Goal: Task Accomplishment & Management: Manage account settings

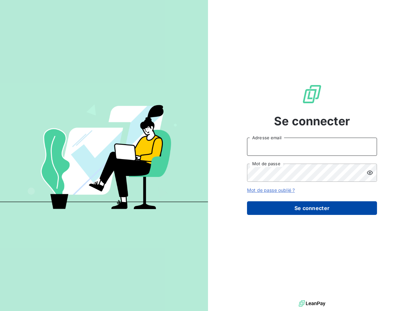
type input "[EMAIL_ADDRESS][DOMAIN_NAME]"
click at [253, 203] on button "Se connecter" at bounding box center [312, 208] width 130 height 14
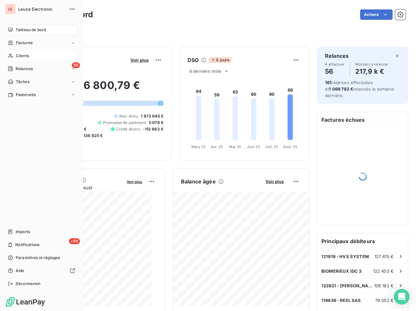
click at [14, 57] on div "Clients" at bounding box center [41, 56] width 72 height 10
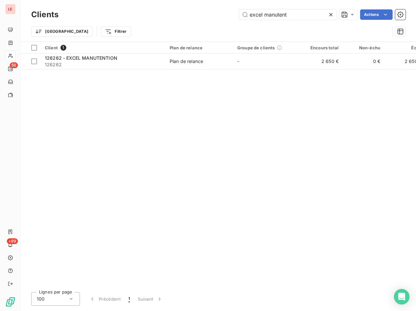
type input "excel manutent"
click at [328, 15] on icon at bounding box center [331, 14] width 6 height 6
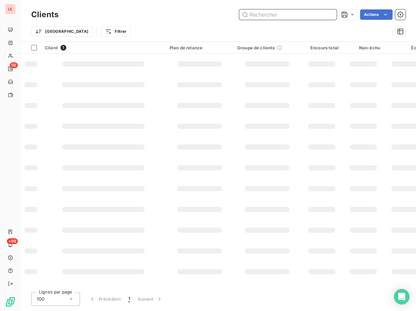
click at [319, 16] on input "text" at bounding box center [287, 14] width 97 height 10
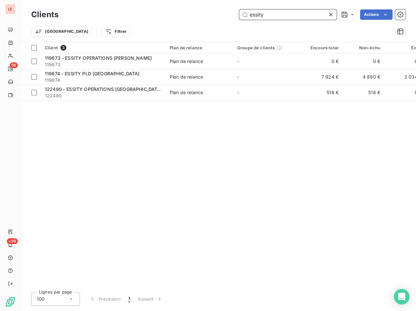
type input "essity"
click at [329, 16] on icon at bounding box center [330, 14] width 3 height 3
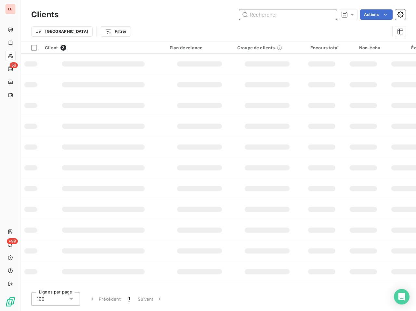
click at [285, 16] on input "text" at bounding box center [287, 14] width 97 height 10
type input "w"
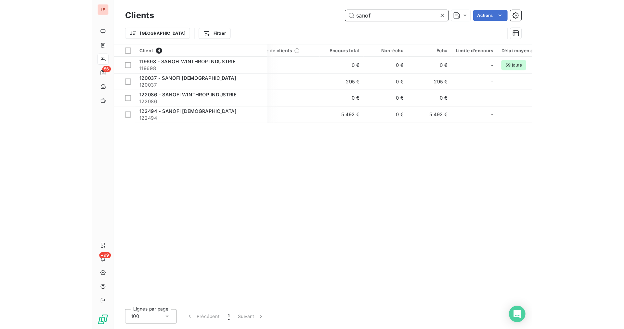
scroll to position [0, 99]
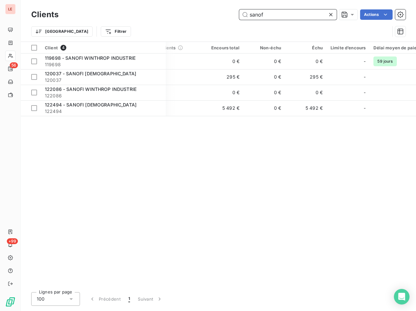
type input "sanof"
click at [328, 14] on icon at bounding box center [331, 14] width 6 height 6
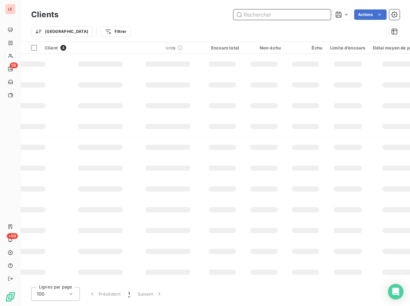
click at [308, 13] on input "text" at bounding box center [282, 14] width 97 height 10
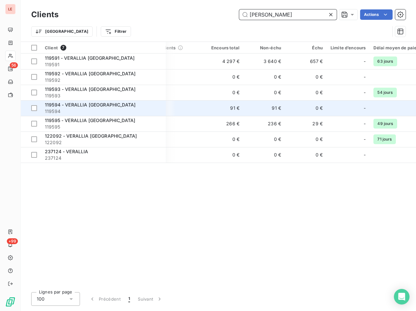
type input "[PERSON_NAME]"
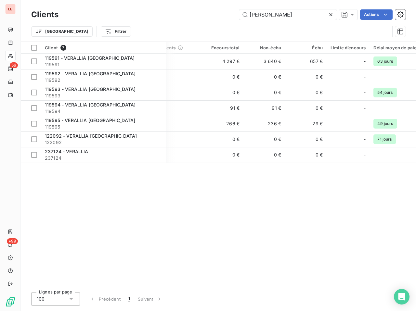
click at [336, 15] on div at bounding box center [332, 14] width 9 height 10
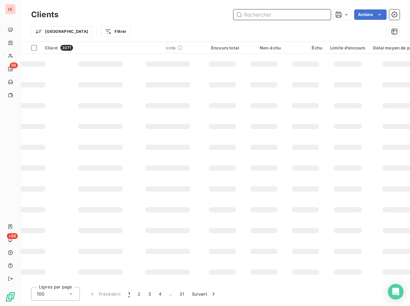
click at [311, 16] on input "text" at bounding box center [282, 14] width 97 height 10
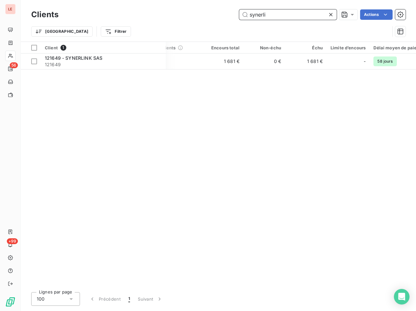
type input "synerli"
click at [329, 16] on icon at bounding box center [330, 14] width 3 height 3
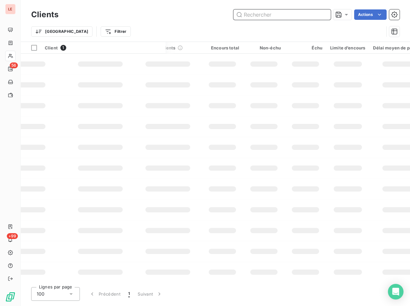
click at [292, 16] on input "text" at bounding box center [282, 14] width 97 height 10
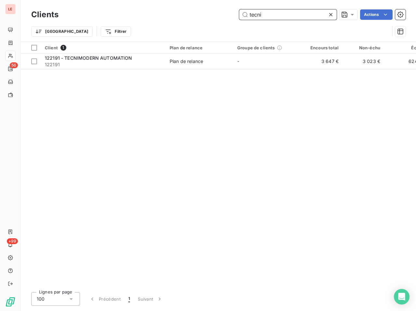
type input "tecni"
click at [325, 14] on input "tecni" at bounding box center [287, 14] width 97 height 10
click at [326, 16] on input "tecni" at bounding box center [287, 14] width 97 height 10
click at [330, 14] on icon at bounding box center [331, 14] width 6 height 6
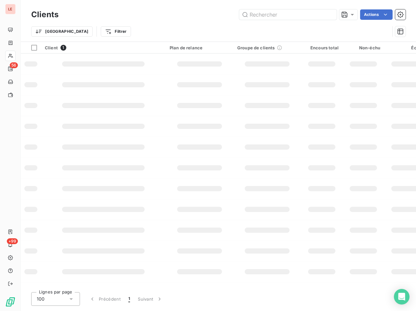
click at [307, 7] on div "Clients Actions Trier Filtrer" at bounding box center [218, 21] width 395 height 42
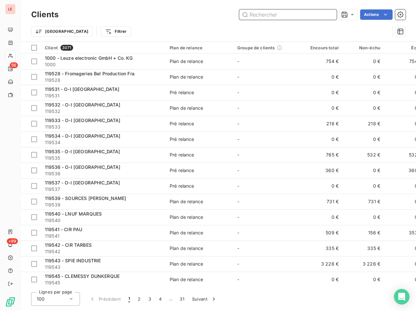
click at [300, 17] on input "text" at bounding box center [287, 14] width 97 height 10
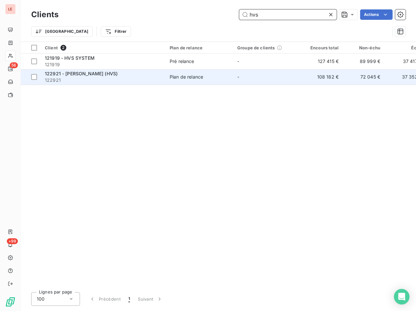
type input "hvs"
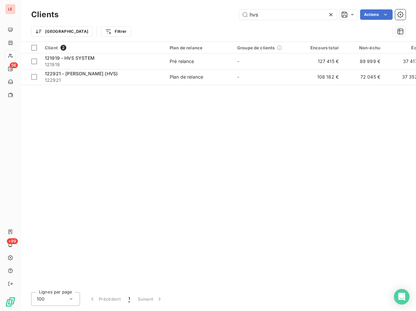
click at [329, 15] on icon at bounding box center [331, 14] width 6 height 6
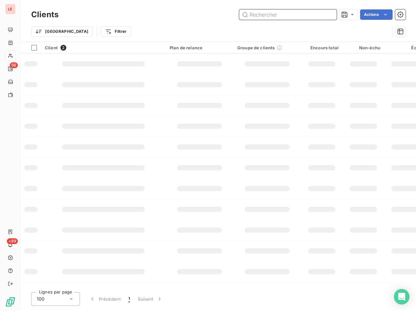
click at [317, 19] on input "text" at bounding box center [287, 14] width 97 height 10
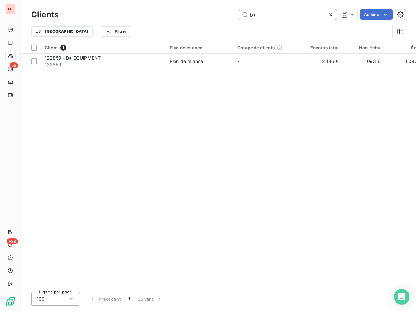
type input "b+"
click at [333, 13] on icon at bounding box center [331, 14] width 6 height 6
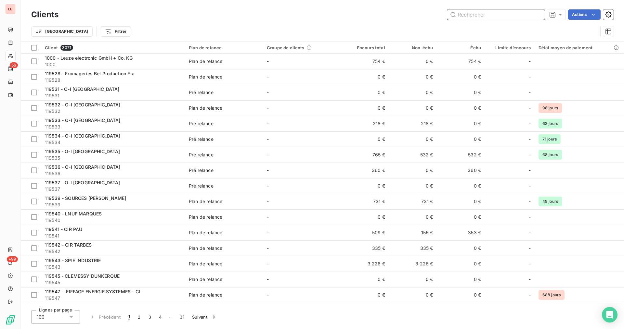
click at [416, 13] on input "text" at bounding box center [495, 14] width 97 height 10
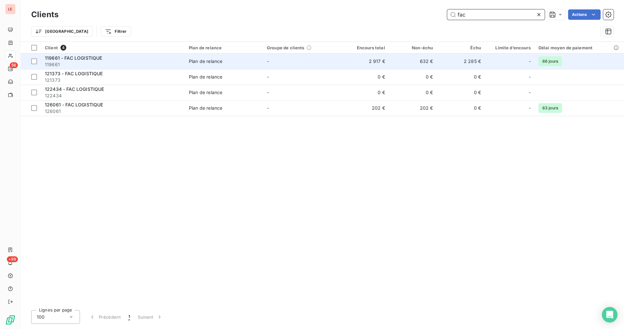
type input "fac"
click at [416, 62] on div "-" at bounding box center [510, 61] width 42 height 10
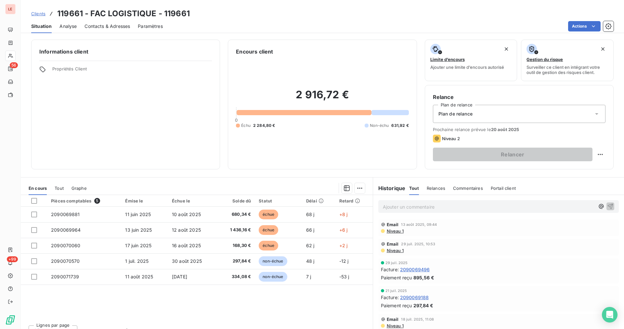
click at [48, 18] on div "Clients 119661 - FAC LOGISTIQUE - 119661" at bounding box center [110, 14] width 159 height 12
click at [29, 16] on div "Clients 119661 - FAC LOGISTIQUE - 119661" at bounding box center [322, 14] width 603 height 12
click at [37, 16] on link "Clients" at bounding box center [38, 13] width 14 height 6
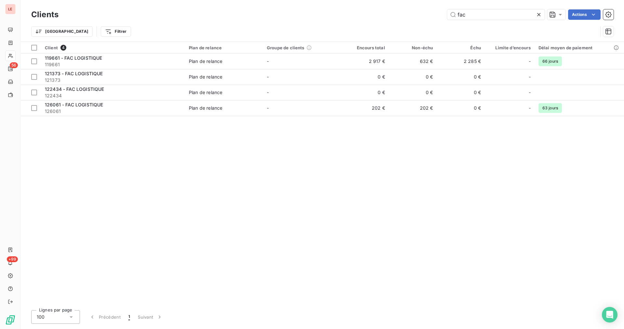
click at [416, 19] on div at bounding box center [539, 14] width 9 height 10
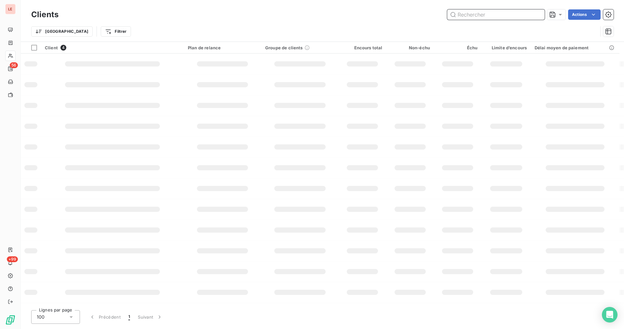
click at [416, 12] on input "text" at bounding box center [495, 14] width 97 height 10
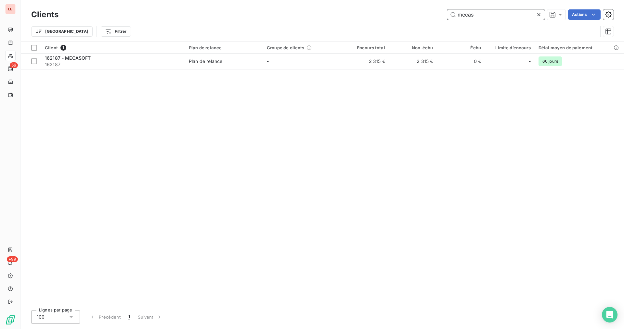
type input "mecas"
click at [416, 15] on icon at bounding box center [538, 14] width 6 height 6
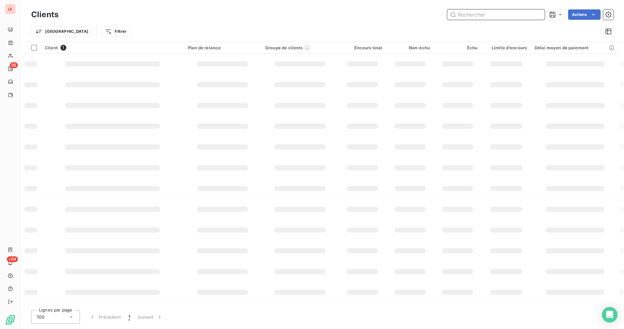
click at [416, 13] on input "text" at bounding box center [495, 14] width 97 height 10
type input "a"
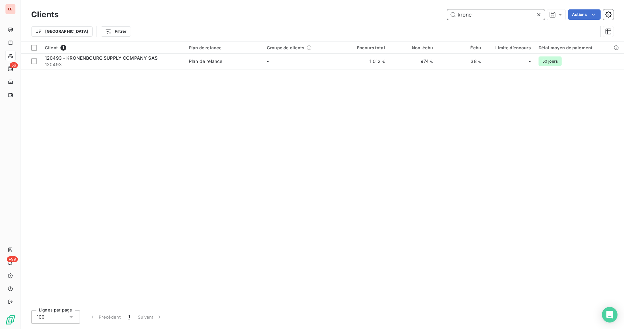
type input "krone"
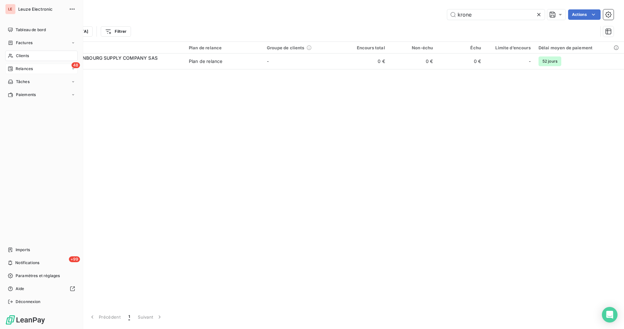
click at [46, 64] on div "48 Relances" at bounding box center [41, 69] width 72 height 10
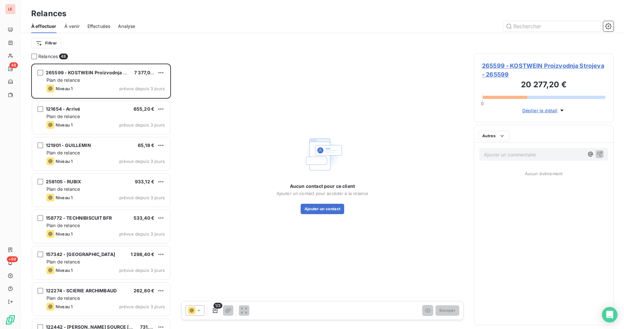
scroll to position [260, 134]
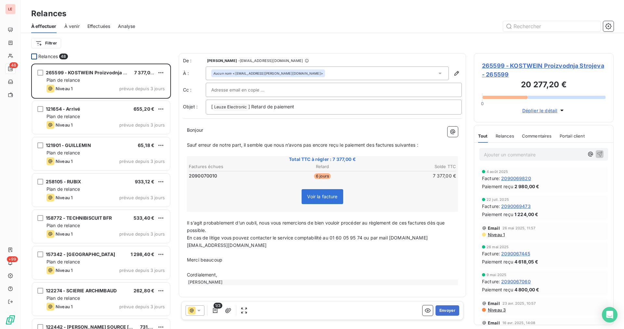
click at [32, 55] on div at bounding box center [34, 57] width 6 height 6
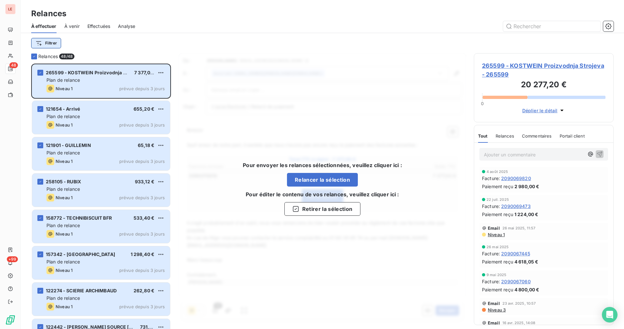
click at [49, 44] on html "LE 48 +99 Relances À effectuer À venir Effectuées Analyse Filtrer Relances 48/ …" at bounding box center [312, 164] width 624 height 329
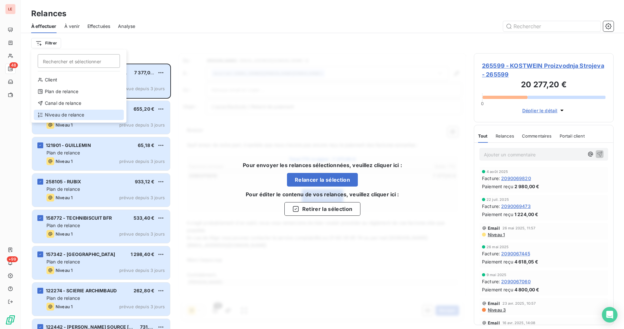
click at [101, 111] on div "Niveau de relance" at bounding box center [79, 115] width 90 height 10
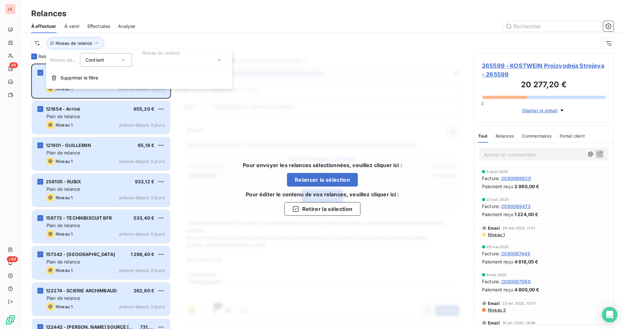
click at [161, 61] on div at bounding box center [182, 60] width 94 height 14
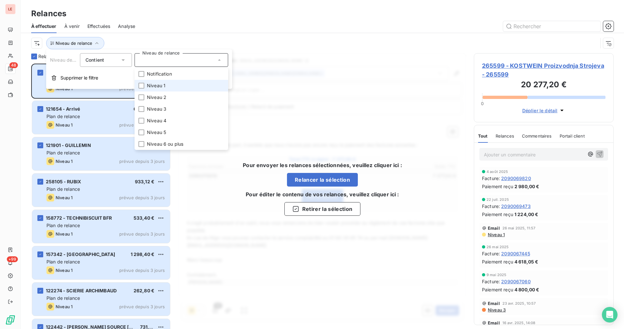
click at [162, 87] on span "Niveau 1" at bounding box center [156, 86] width 19 height 6
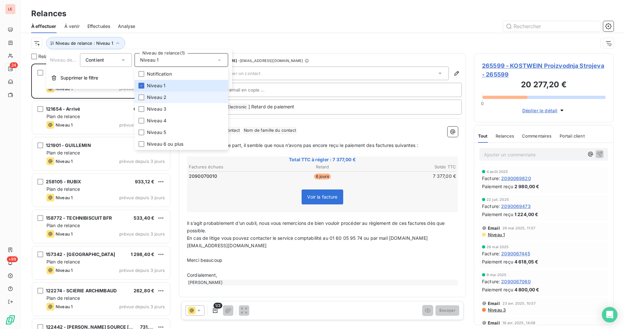
click at [161, 94] on span "Niveau 2" at bounding box center [156, 97] width 19 height 6
click at [156, 107] on span "Niveau 3" at bounding box center [156, 109] width 19 height 6
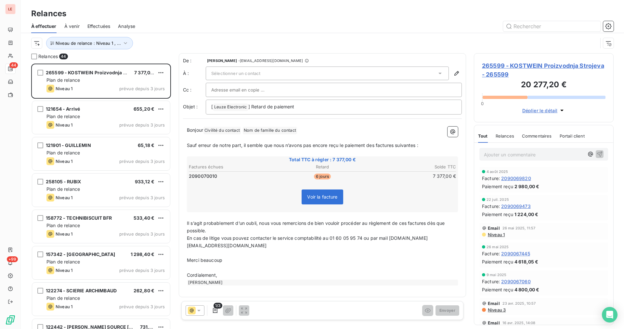
click at [163, 33] on div "À effectuer À venir Effectuées Analyse" at bounding box center [322, 26] width 603 height 14
click at [33, 58] on div at bounding box center [34, 57] width 6 height 6
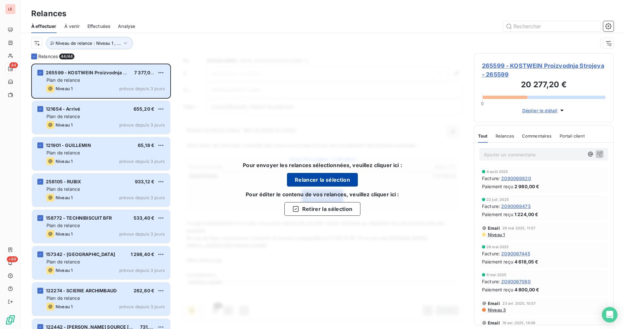
click at [312, 176] on button "Relancer la sélection" at bounding box center [322, 180] width 71 height 14
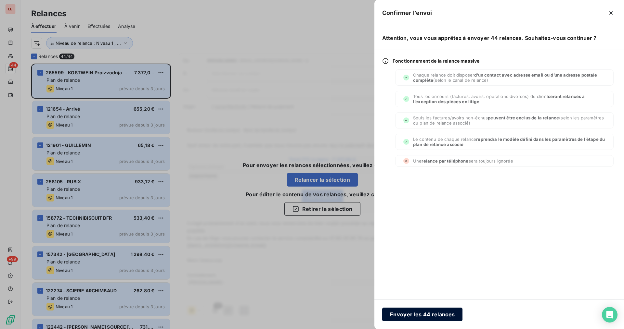
click at [416, 311] on button "Envoyer les 44 relances" at bounding box center [422, 315] width 80 height 14
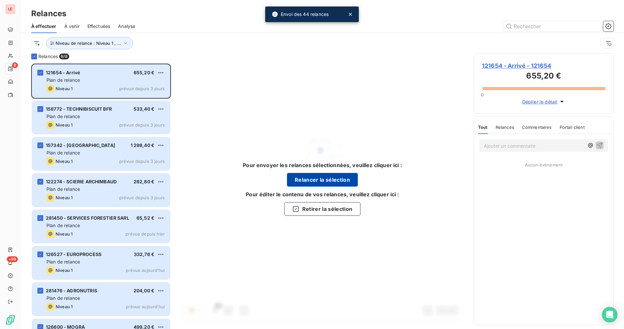
click at [338, 179] on button "Relancer la sélection" at bounding box center [322, 180] width 71 height 14
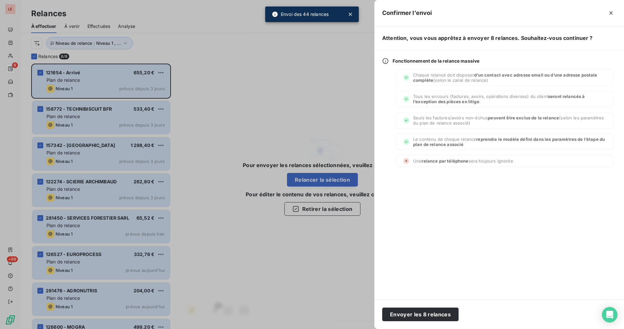
click at [281, 131] on div at bounding box center [312, 164] width 624 height 329
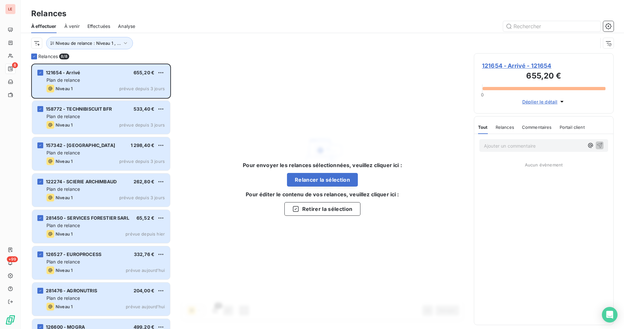
click at [416, 64] on span "121654 - Arrivé - 121654" at bounding box center [543, 65] width 123 height 9
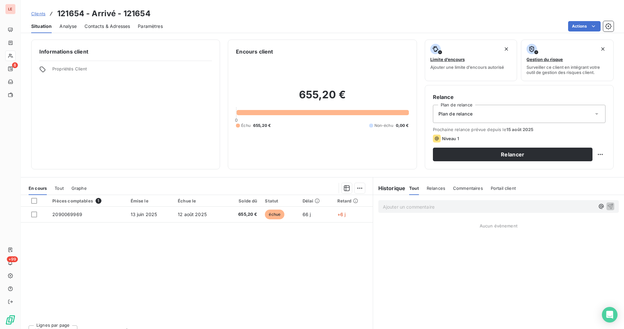
click at [122, 29] on span "Contacts & Adresses" at bounding box center [106, 26] width 45 height 6
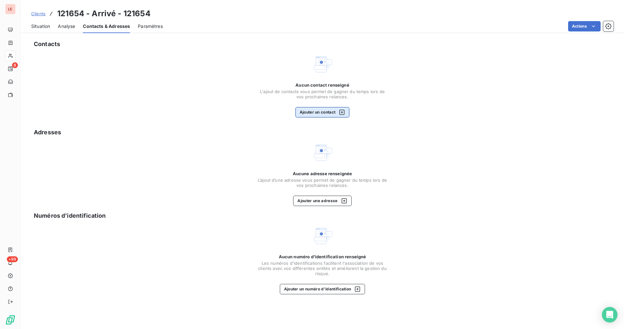
click at [316, 110] on button "Ajouter un contact" at bounding box center [322, 112] width 54 height 10
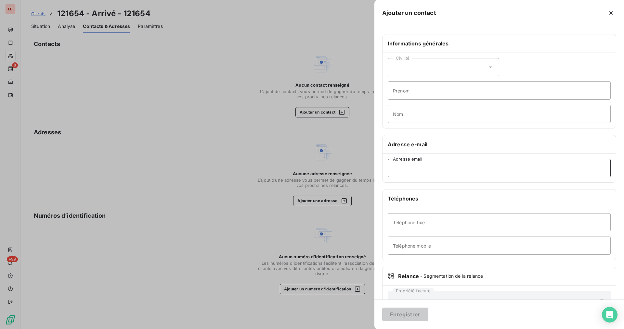
click at [409, 173] on input "Adresse email" at bounding box center [499, 168] width 223 height 18
paste input "[EMAIL_ADDRESS][DOMAIN_NAME]"
type input "[EMAIL_ADDRESS][DOMAIN_NAME]"
click at [407, 311] on button "Enregistrer" at bounding box center [405, 315] width 46 height 14
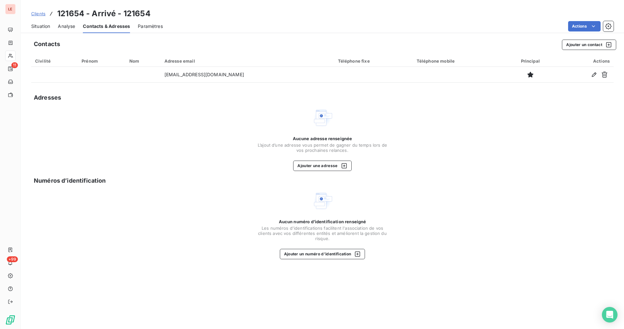
click at [46, 26] on span "Situation" at bounding box center [40, 26] width 19 height 6
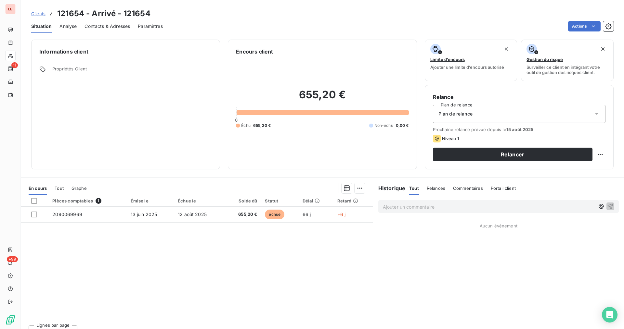
click at [416, 162] on div "Relance Plan de relance Plan de relance Prochaine relance prévue depuis le 15 a…" at bounding box center [519, 127] width 189 height 84
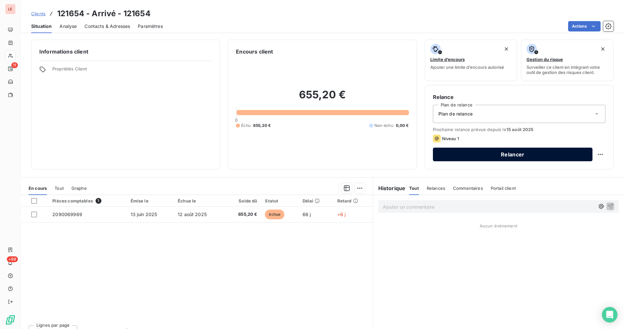
click at [416, 159] on button "Relancer" at bounding box center [513, 155] width 160 height 14
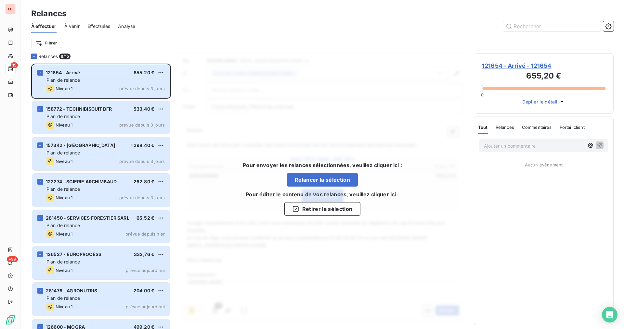
scroll to position [260, 134]
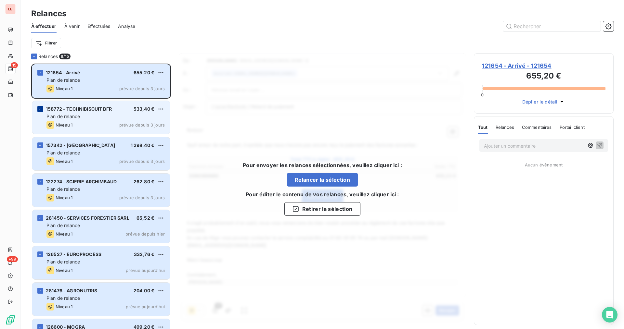
click at [43, 109] on div "grid" at bounding box center [40, 109] width 6 height 6
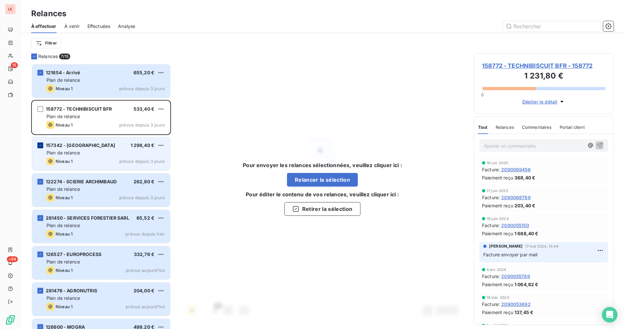
click at [39, 146] on icon "grid" at bounding box center [40, 146] width 4 height 4
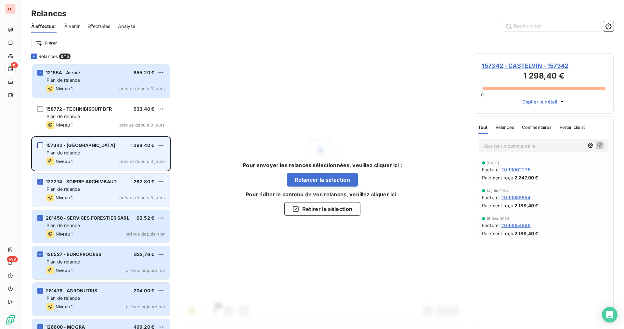
click at [40, 178] on div "122274 - SCIERIE ARCHIMBAUD 262,80 € Plan de relance Niveau 1 prévue depuis 3 j…" at bounding box center [101, 190] width 138 height 33
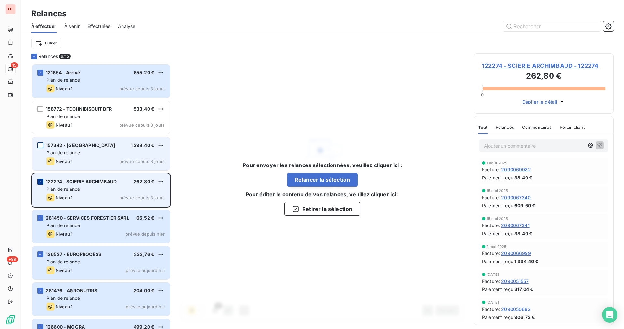
click at [39, 180] on icon "grid" at bounding box center [40, 182] width 4 height 4
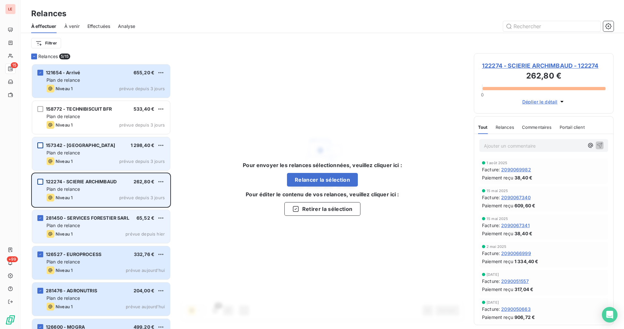
click at [40, 213] on div "281450 - SERVICES FORESTIER SARL 65,52 € Plan de relance Niveau 1 prévue depuis…" at bounding box center [101, 226] width 138 height 33
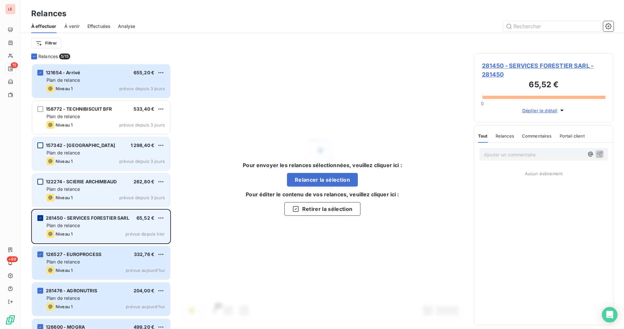
click at [41, 218] on icon "grid" at bounding box center [40, 218] width 2 height 1
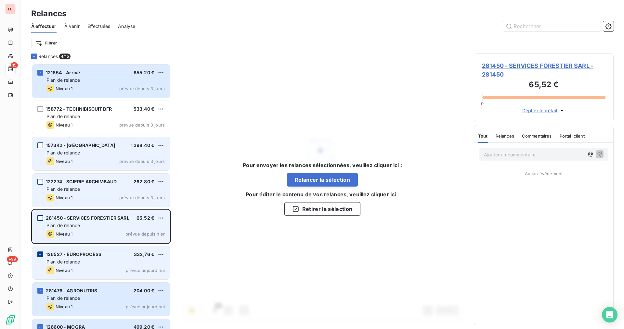
click at [40, 255] on icon "grid" at bounding box center [40, 254] width 2 height 1
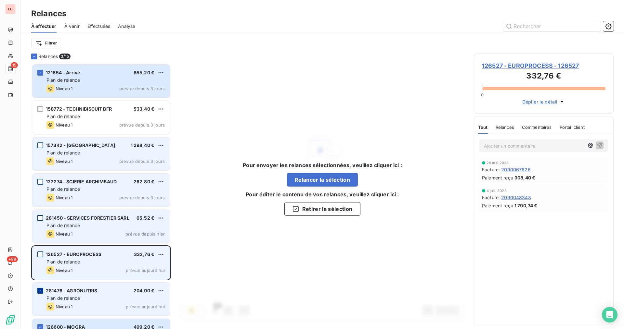
click at [39, 291] on icon "grid" at bounding box center [40, 291] width 4 height 4
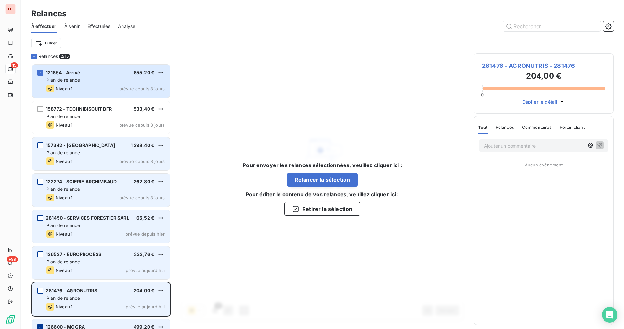
drag, startPoint x: 42, startPoint y: 326, endPoint x: 52, endPoint y: 322, distance: 10.9
click at [42, 311] on icon "grid" at bounding box center [40, 328] width 4 height 4
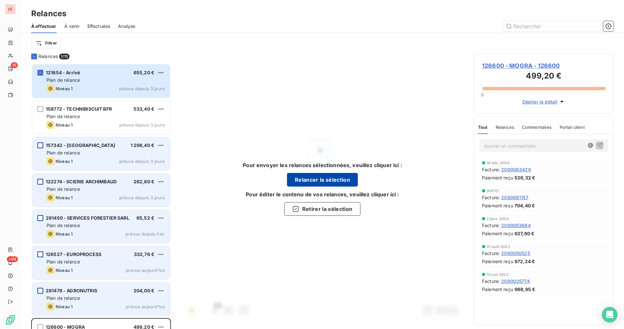
click at [313, 183] on button "Relancer la sélection" at bounding box center [322, 180] width 71 height 14
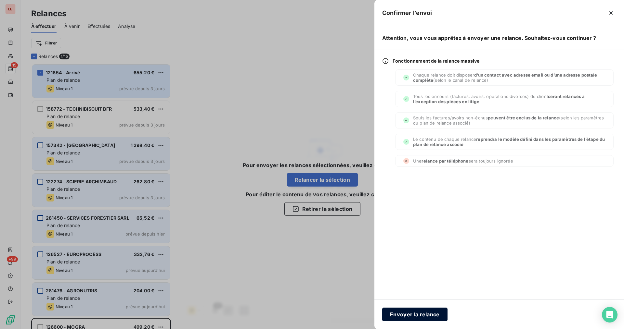
click at [410, 311] on button "Envoyer la relance" at bounding box center [414, 315] width 65 height 14
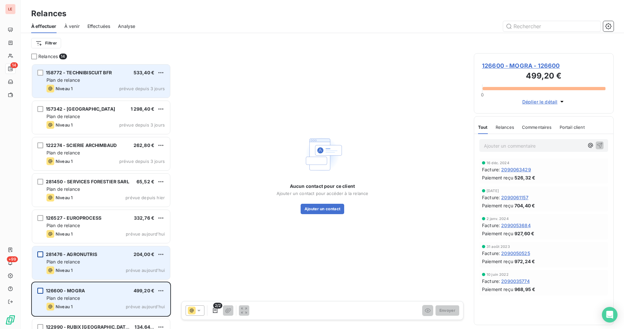
click at [96, 87] on div "Niveau 1 prévue depuis 3 jours" at bounding box center [105, 89] width 118 height 8
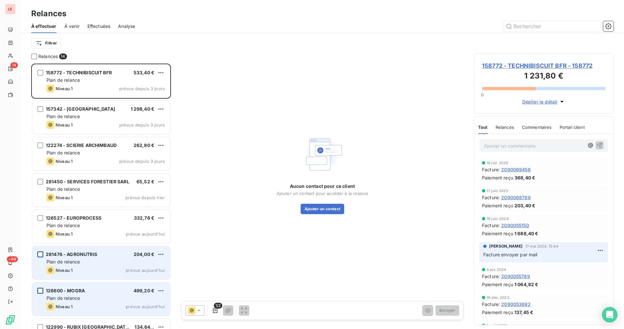
click at [416, 66] on span "158772 - TECHNIBISCUIT BFR - 158772" at bounding box center [543, 65] width 123 height 9
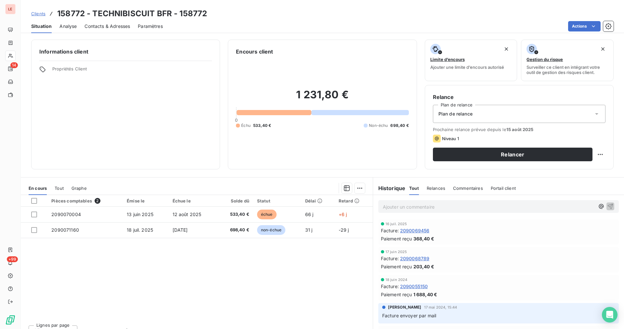
click at [118, 31] on div "Contacts & Adresses" at bounding box center [106, 26] width 45 height 14
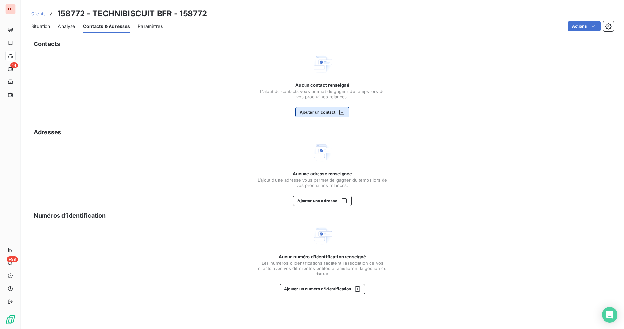
click at [315, 109] on button "Ajouter un contact" at bounding box center [322, 112] width 54 height 10
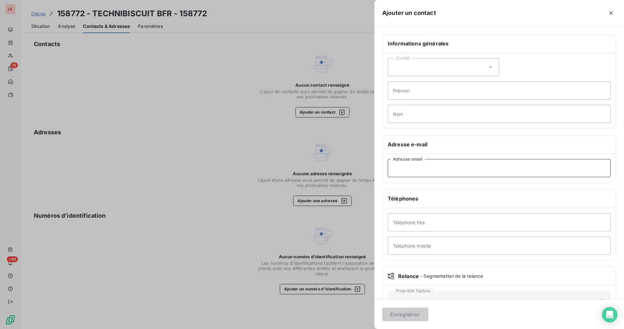
click at [403, 164] on input "Adresse email" at bounding box center [499, 168] width 223 height 18
paste input "[EMAIL_ADDRESS][PERSON_NAME][DOMAIN_NAME]"
type input "[EMAIL_ADDRESS][PERSON_NAME][DOMAIN_NAME]"
click at [410, 309] on button "Enregistrer" at bounding box center [405, 315] width 46 height 14
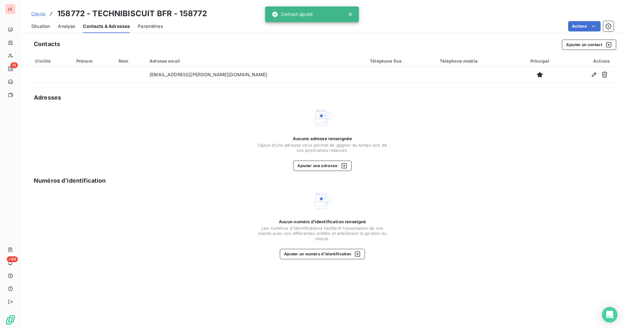
click at [46, 26] on span "Situation" at bounding box center [40, 26] width 19 height 6
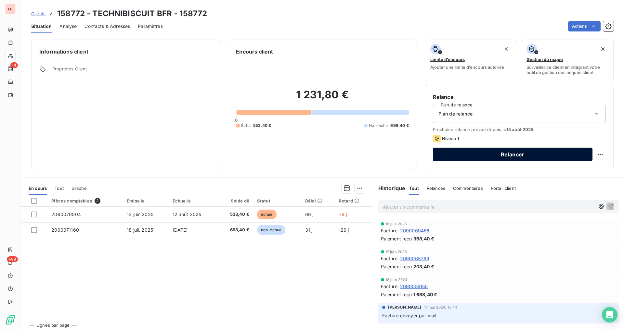
click at [416, 158] on button "Relancer" at bounding box center [513, 155] width 160 height 14
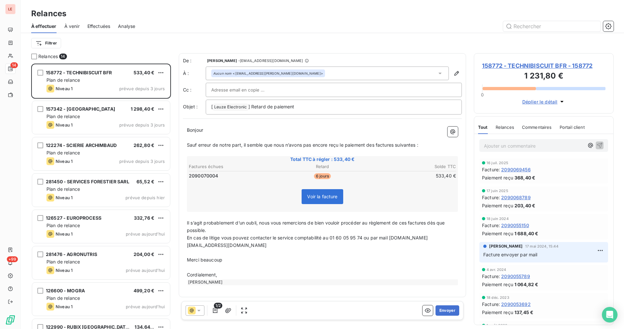
scroll to position [260, 134]
click at [416, 311] on button "Envoyer" at bounding box center [447, 311] width 24 height 10
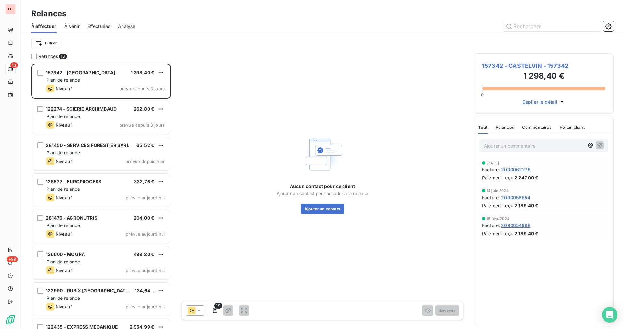
click at [416, 66] on span "157342 - CASTELVIN - 157342" at bounding box center [543, 65] width 123 height 9
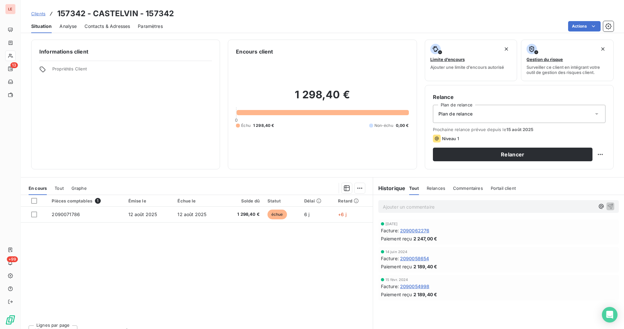
click at [123, 31] on div "Contacts & Adresses" at bounding box center [106, 26] width 45 height 14
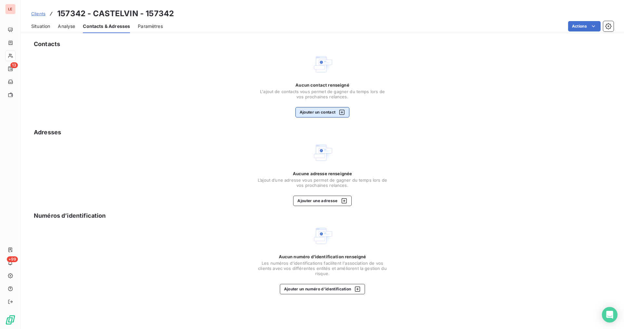
click at [338, 113] on div "button" at bounding box center [340, 112] width 10 height 6
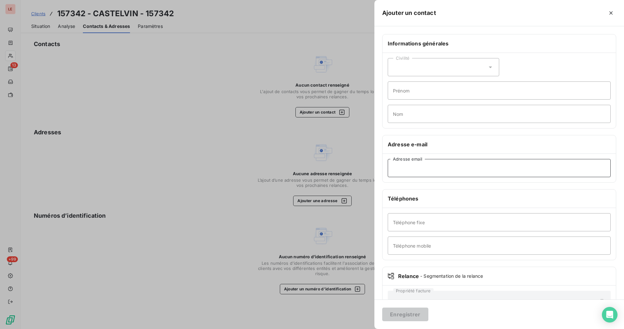
click at [401, 166] on input "Adresse email" at bounding box center [499, 168] width 223 height 18
paste input "javascript:void(0);"
type input "javascript:void(0);"
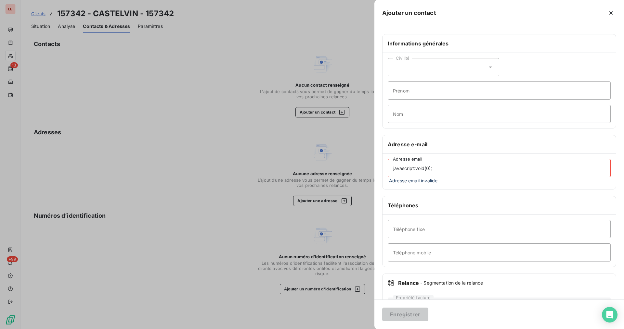
drag, startPoint x: 435, startPoint y: 164, endPoint x: 380, endPoint y: 167, distance: 54.7
click at [380, 167] on div "Informations générales Civilité Prénom Nom Adresse e-mail javascript:void(0); A…" at bounding box center [499, 181] width 250 height 295
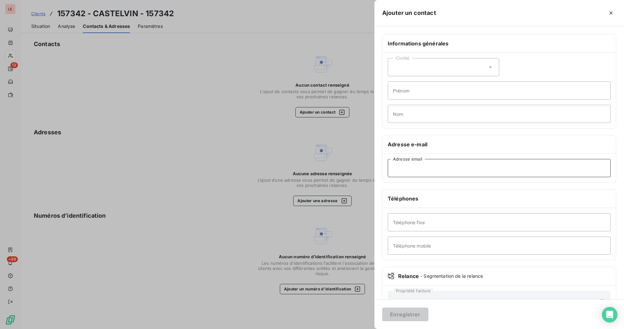
paste input "[EMAIL_ADDRESS][DOMAIN_NAME]"
type input "[EMAIL_ADDRESS][DOMAIN_NAME]"
click at [416, 311] on button "Enregistrer" at bounding box center [405, 315] width 46 height 14
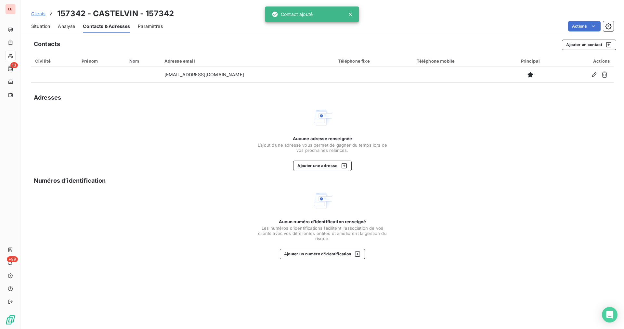
click at [52, 27] on div "Situation Analyse Contacts & Adresses Paramètres Actions" at bounding box center [322, 26] width 603 height 14
click at [45, 28] on span "Situation" at bounding box center [40, 26] width 19 height 6
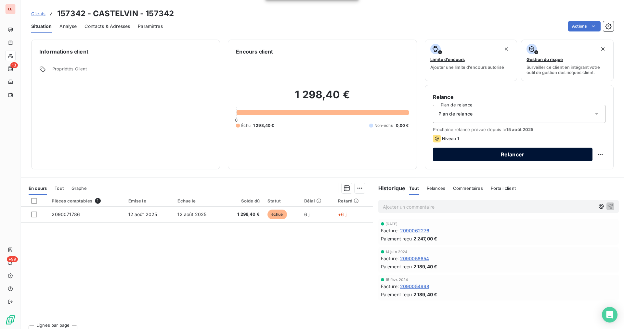
click at [416, 155] on button "Relancer" at bounding box center [513, 155] width 160 height 14
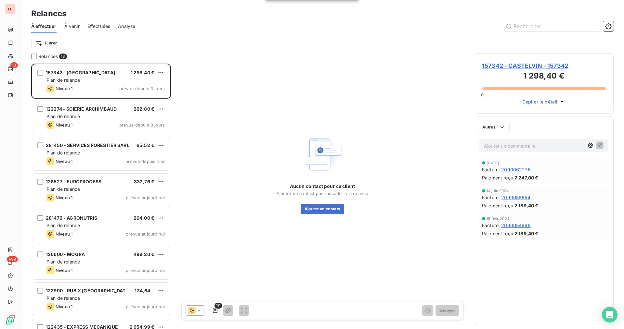
scroll to position [260, 134]
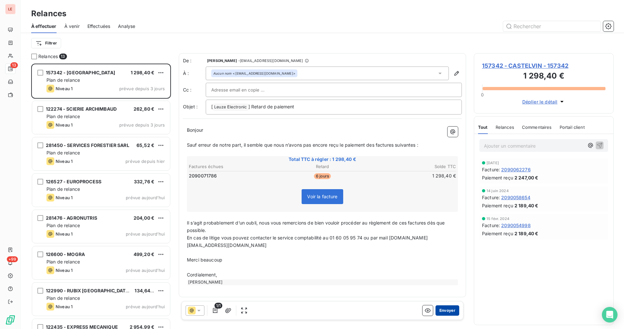
click at [416, 311] on button "Envoyer" at bounding box center [447, 311] width 24 height 10
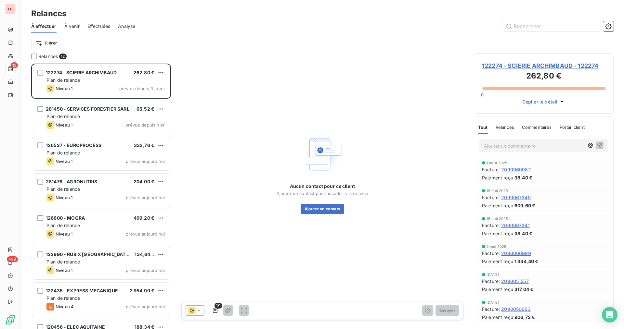
click at [416, 64] on span "122274 - SCIERIE ARCHIMBAUD - 122274" at bounding box center [543, 65] width 123 height 9
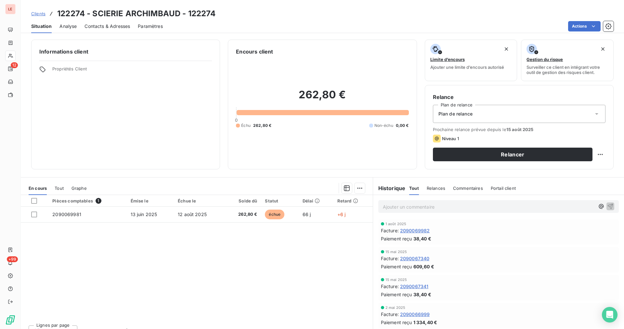
click at [113, 23] on span "Contacts & Adresses" at bounding box center [106, 26] width 45 height 6
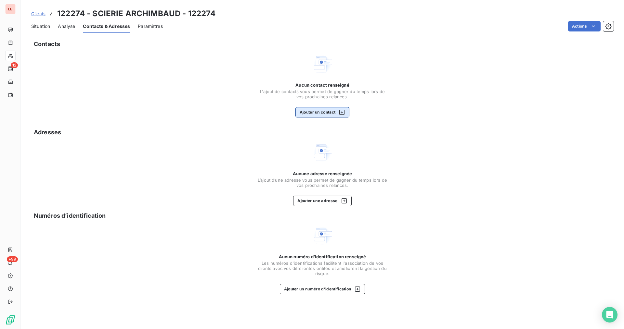
click at [334, 107] on button "Ajouter un contact" at bounding box center [322, 112] width 54 height 10
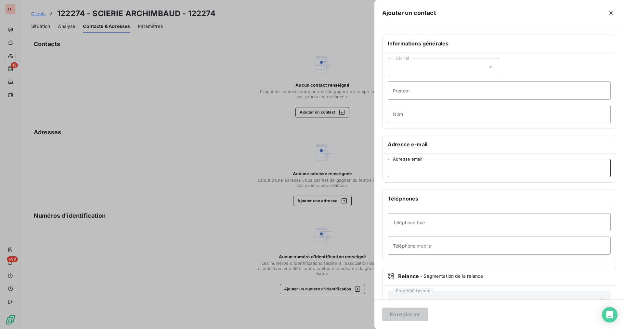
click at [416, 165] on input "Adresse email" at bounding box center [499, 168] width 223 height 18
paste input "[EMAIL_ADDRESS][PERSON_NAME][DOMAIN_NAME]"
type input "[EMAIL_ADDRESS][PERSON_NAME][DOMAIN_NAME]"
click at [406, 311] on button "Enregistrer" at bounding box center [405, 315] width 46 height 14
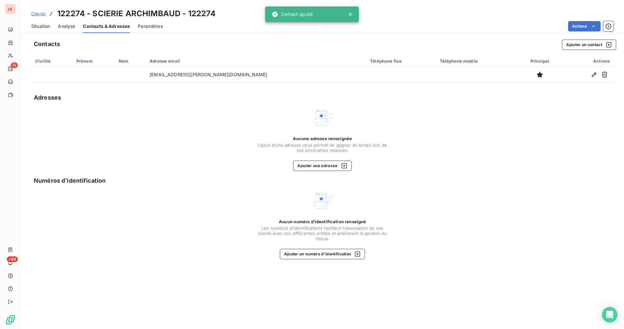
click at [45, 31] on div "Situation" at bounding box center [40, 26] width 19 height 14
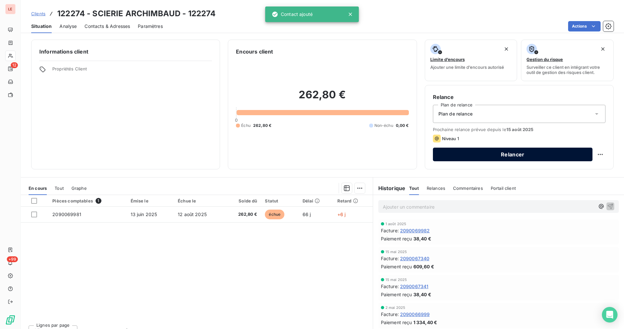
click at [416, 156] on button "Relancer" at bounding box center [513, 155] width 160 height 14
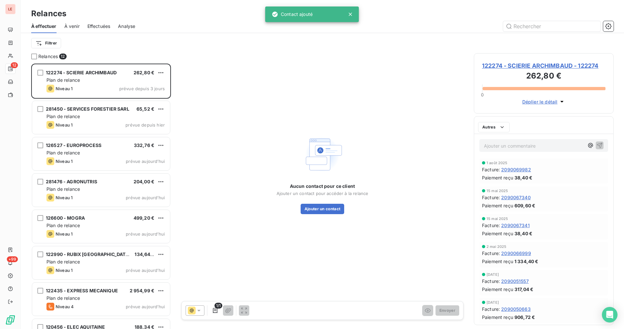
scroll to position [260, 134]
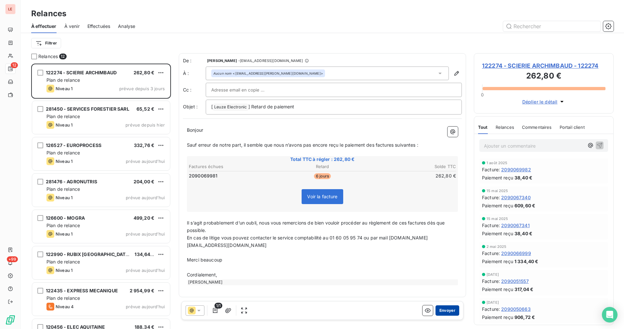
click at [416, 306] on button "Envoyer" at bounding box center [447, 311] width 24 height 10
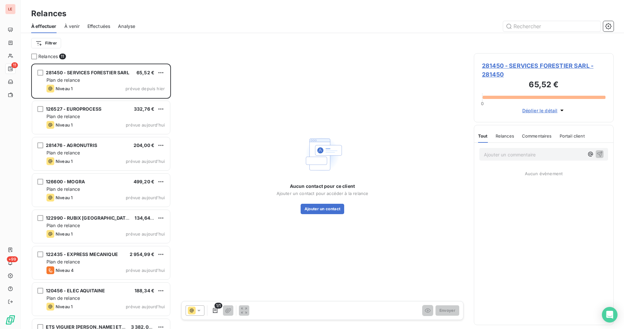
click at [416, 69] on span "281450 - SERVICES FORESTIER SARL - 281450" at bounding box center [543, 70] width 123 height 18
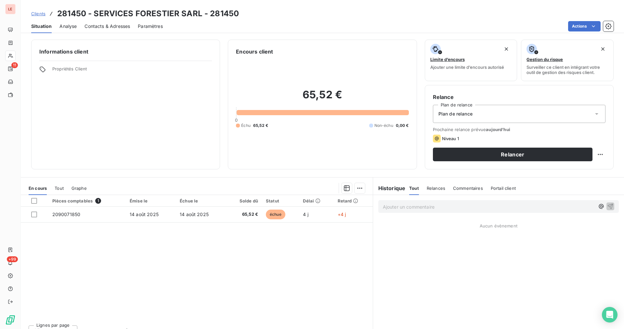
click at [102, 26] on span "Contacts & Adresses" at bounding box center [106, 26] width 45 height 6
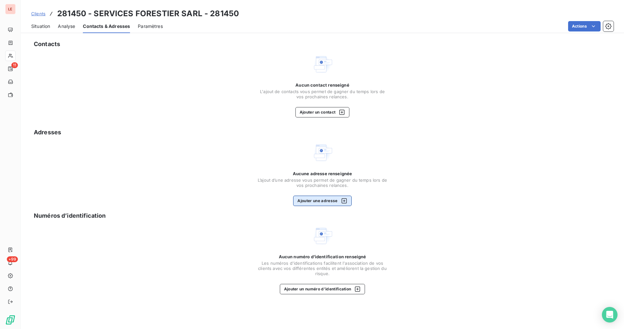
click at [324, 201] on button "Ajouter une adresse" at bounding box center [322, 201] width 58 height 10
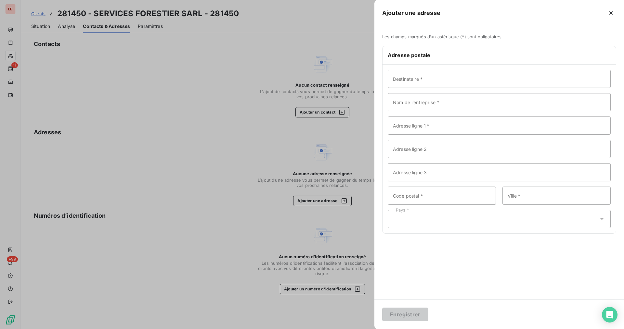
click at [313, 72] on div at bounding box center [312, 164] width 624 height 329
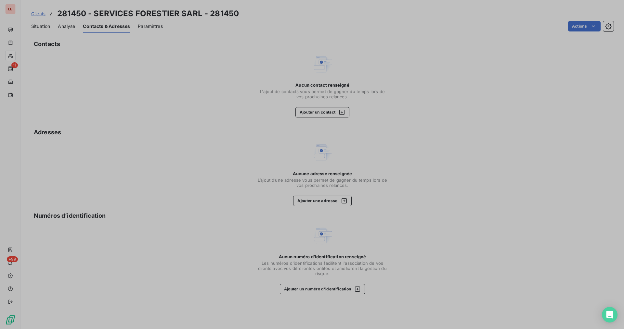
click at [312, 113] on button "Ajouter un contact" at bounding box center [322, 112] width 54 height 10
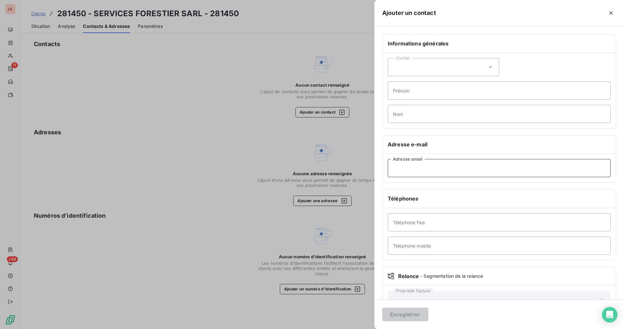
click at [409, 170] on input "Adresse email" at bounding box center [499, 168] width 223 height 18
paste input "[EMAIL_ADDRESS][DOMAIN_NAME]"
type input "[EMAIL_ADDRESS][DOMAIN_NAME]"
click at [394, 305] on div "Enregistrer" at bounding box center [499, 315] width 250 height 30
click at [396, 310] on button "Enregistrer" at bounding box center [405, 315] width 46 height 14
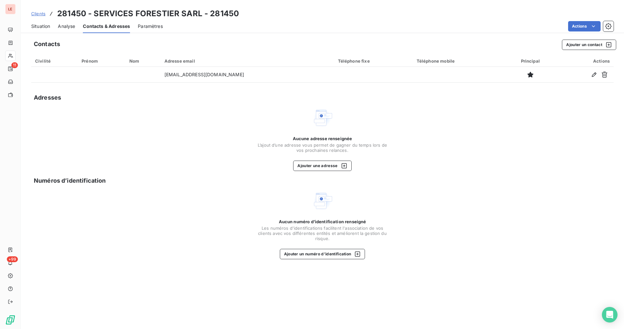
click at [37, 29] on span "Situation" at bounding box center [40, 26] width 19 height 6
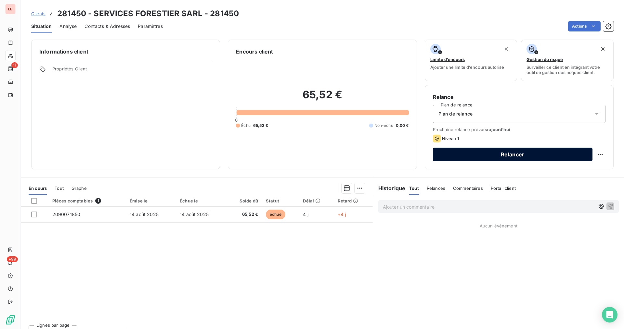
click at [416, 158] on button "Relancer" at bounding box center [513, 155] width 160 height 14
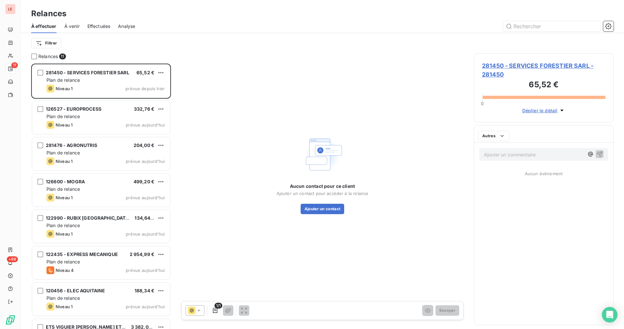
scroll to position [260, 134]
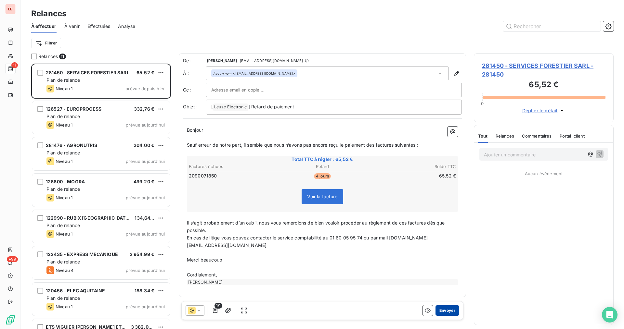
click at [416, 311] on button "Envoyer" at bounding box center [447, 311] width 24 height 10
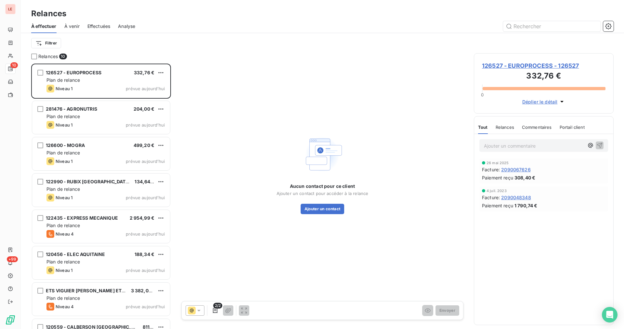
click at [416, 67] on span "126527 - EUROPROCESS - 126527" at bounding box center [543, 65] width 123 height 9
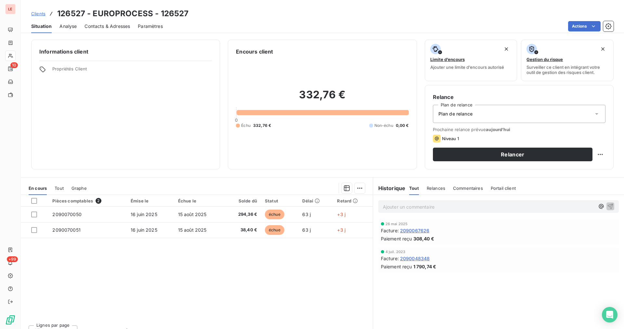
click at [124, 26] on span "Contacts & Adresses" at bounding box center [106, 26] width 45 height 6
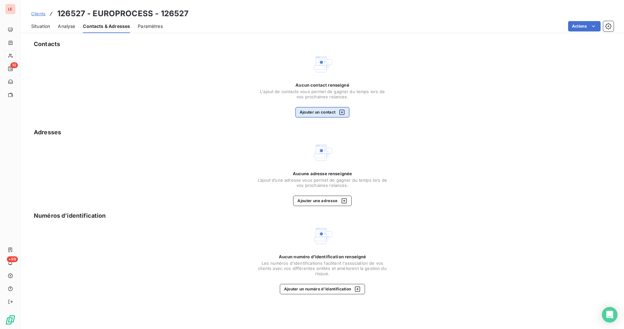
click at [318, 113] on button "Ajouter un contact" at bounding box center [322, 112] width 54 height 10
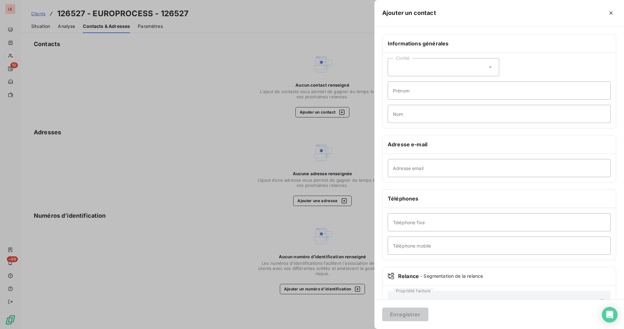
click at [416, 179] on div "Adresse email" at bounding box center [498, 168] width 233 height 29
click at [416, 175] on input "Adresse email" at bounding box center [499, 168] width 223 height 18
paste input "[PERSON_NAME][EMAIL_ADDRESS][DOMAIN_NAME]"
type input "[PERSON_NAME][EMAIL_ADDRESS][DOMAIN_NAME]"
click at [407, 311] on button "Enregistrer" at bounding box center [405, 315] width 46 height 14
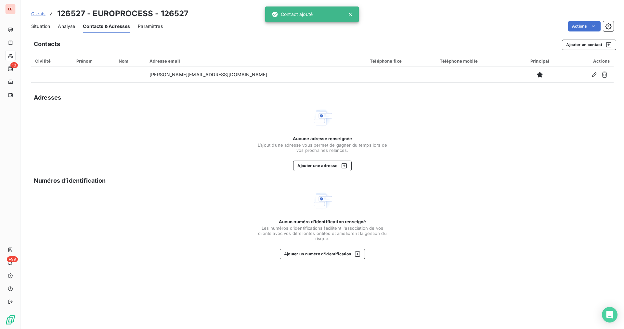
click at [33, 28] on span "Situation" at bounding box center [40, 26] width 19 height 6
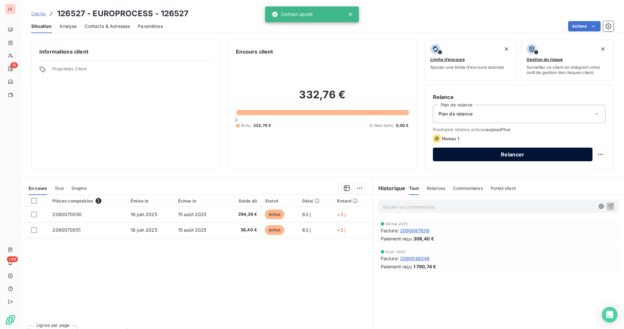
click at [416, 157] on button "Relancer" at bounding box center [513, 155] width 160 height 14
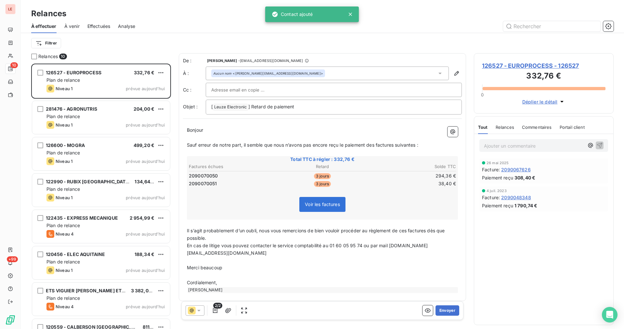
scroll to position [260, 134]
click at [416, 310] on button "Envoyer" at bounding box center [447, 311] width 24 height 10
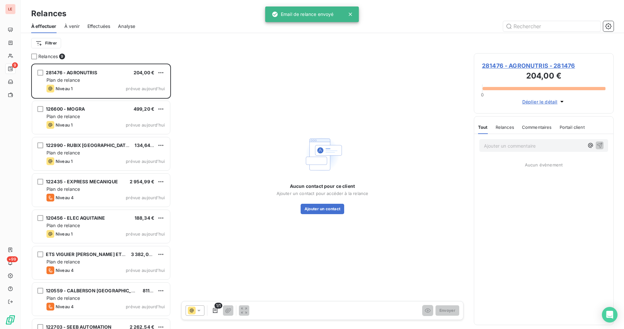
click at [416, 65] on span "281476 - AGRONUTRIS - 281476" at bounding box center [543, 65] width 123 height 9
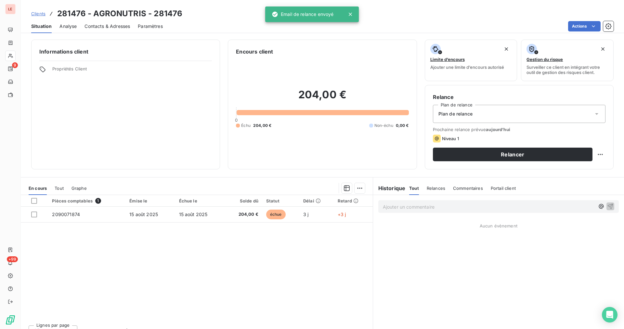
click at [117, 27] on span "Contacts & Adresses" at bounding box center [106, 26] width 45 height 6
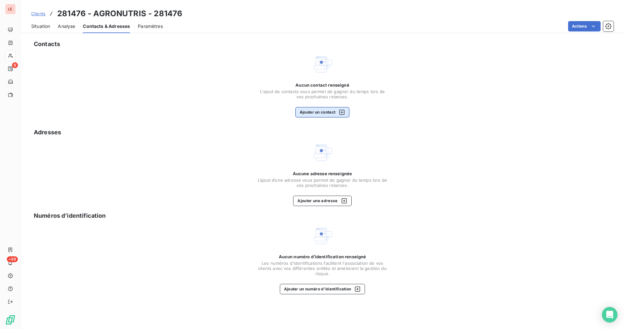
click at [309, 108] on button "Ajouter un contact" at bounding box center [322, 112] width 54 height 10
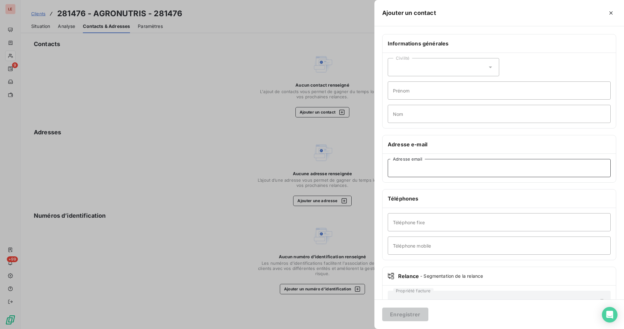
click at [388, 166] on input "Adresse email" at bounding box center [499, 168] width 223 height 18
paste input "[PERSON_NAME][EMAIL_ADDRESS][DOMAIN_NAME]"
type input "[PERSON_NAME][EMAIL_ADDRESS][DOMAIN_NAME]"
click at [411, 307] on div "Enregistrer" at bounding box center [499, 315] width 250 height 30
click at [410, 311] on button "Enregistrer" at bounding box center [405, 315] width 46 height 14
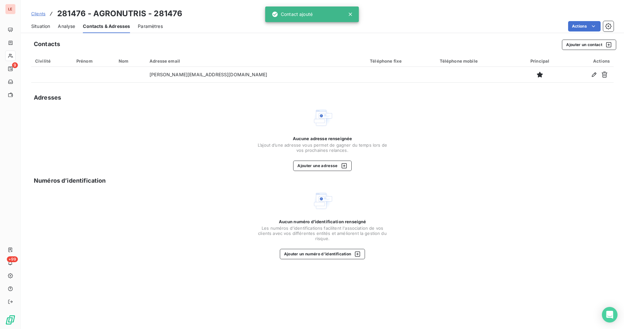
click at [47, 28] on span "Situation" at bounding box center [40, 26] width 19 height 6
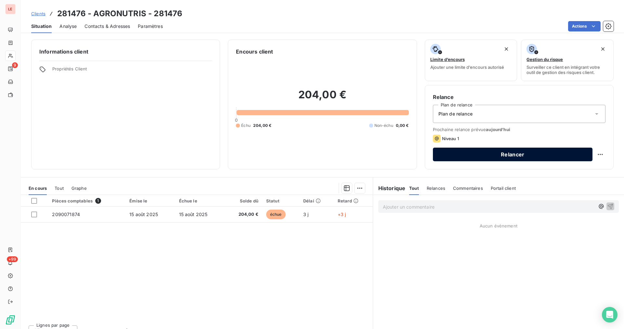
click at [416, 149] on button "Relancer" at bounding box center [513, 155] width 160 height 14
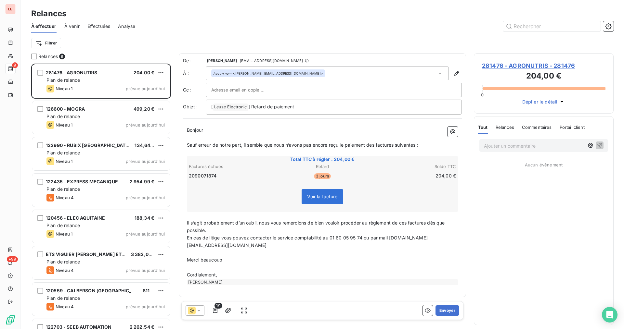
scroll to position [260, 134]
click at [416, 308] on button "Envoyer" at bounding box center [447, 311] width 24 height 10
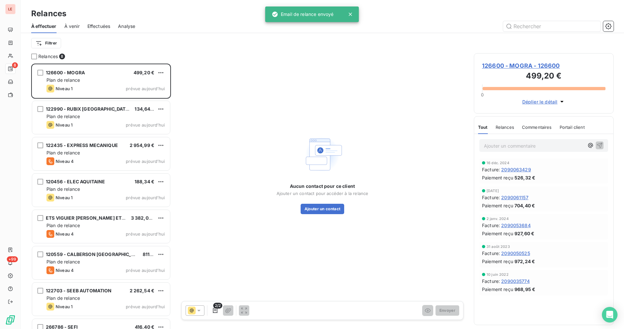
click at [416, 67] on span "126600 - MOGRA - 126600" at bounding box center [543, 65] width 123 height 9
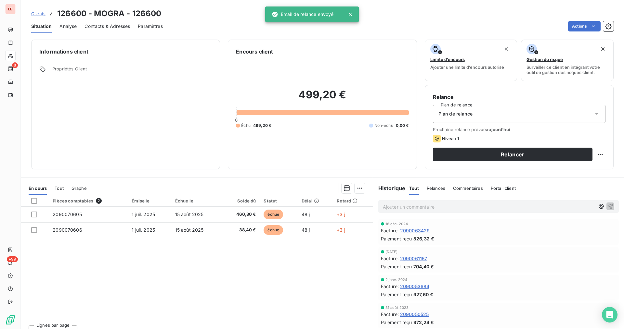
click at [124, 28] on span "Contacts & Adresses" at bounding box center [106, 26] width 45 height 6
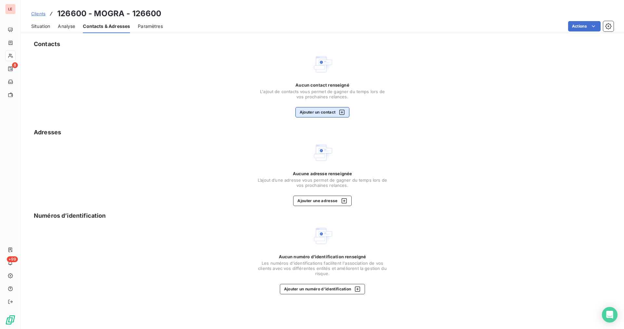
click at [319, 114] on button "Ajouter un contact" at bounding box center [322, 112] width 54 height 10
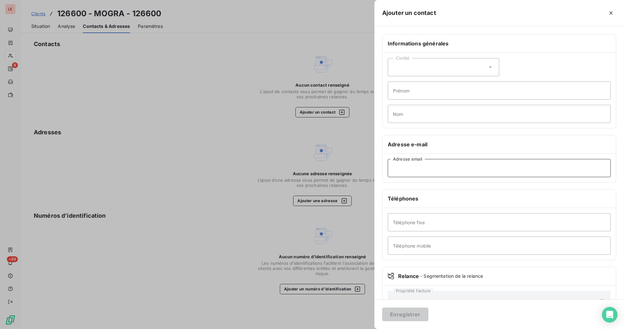
click at [408, 168] on input "Adresse email" at bounding box center [499, 168] width 223 height 18
paste input "[EMAIL_ADDRESS][DOMAIN_NAME]"
type input "[EMAIL_ADDRESS][DOMAIN_NAME]"
click at [410, 311] on button "Enregistrer" at bounding box center [405, 315] width 46 height 14
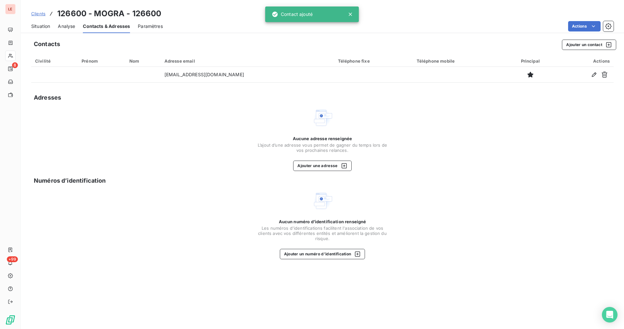
click at [42, 29] on span "Situation" at bounding box center [40, 26] width 19 height 6
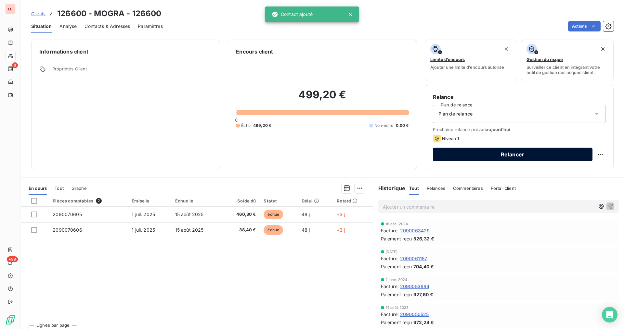
click at [416, 156] on button "Relancer" at bounding box center [513, 155] width 160 height 14
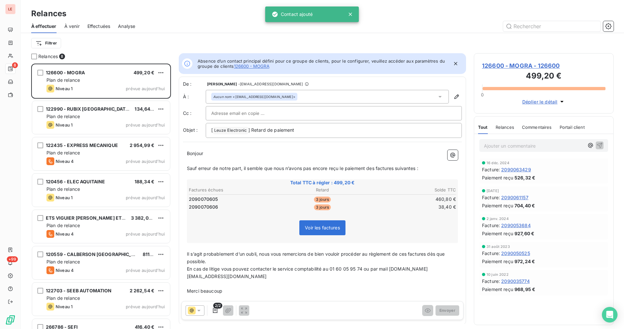
scroll to position [260, 134]
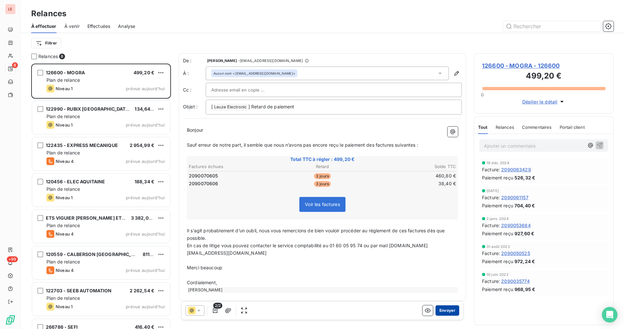
click at [416, 307] on button "Envoyer" at bounding box center [447, 311] width 24 height 10
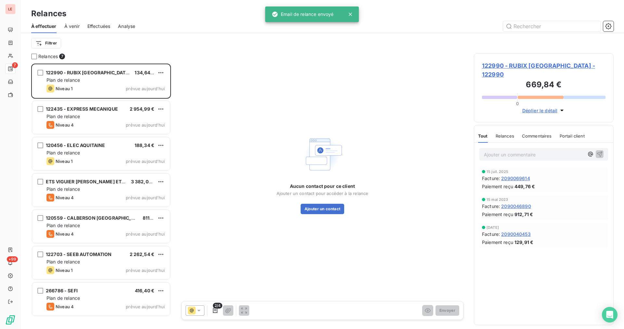
click at [416, 69] on span "122990 - RUBIX [GEOGRAPHIC_DATA] - 122990" at bounding box center [543, 70] width 123 height 18
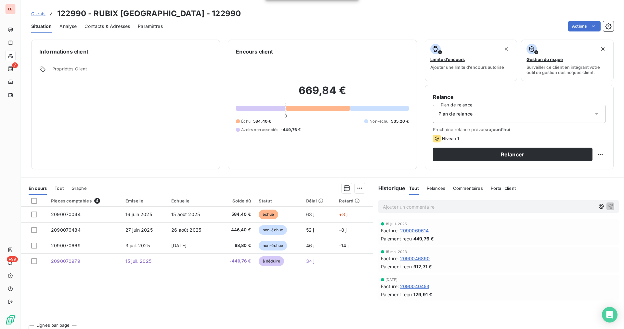
click at [123, 27] on span "Contacts & Adresses" at bounding box center [106, 26] width 45 height 6
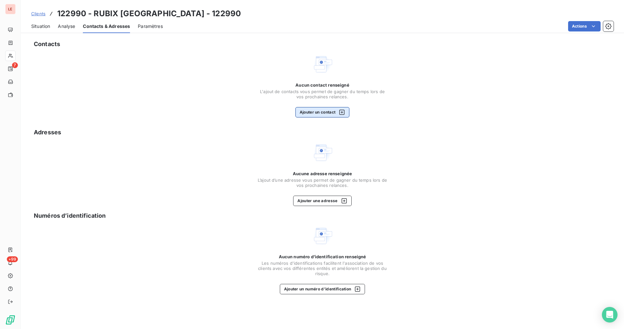
click at [308, 110] on button "Ajouter un contact" at bounding box center [322, 112] width 54 height 10
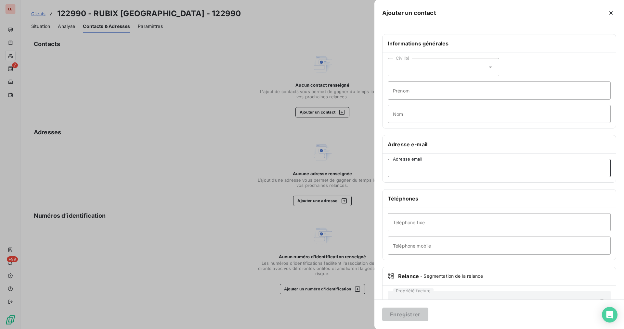
click at [413, 174] on input "Adresse email" at bounding box center [499, 168] width 223 height 18
paste input "[PERSON_NAME][EMAIL_ADDRESS][DOMAIN_NAME]"
type input "[PERSON_NAME][EMAIL_ADDRESS][DOMAIN_NAME]"
click at [405, 311] on button "Enregistrer" at bounding box center [405, 315] width 46 height 14
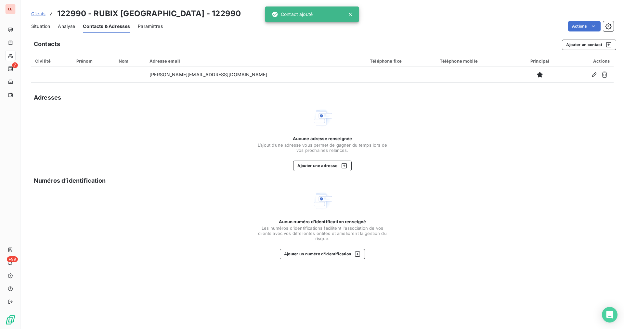
click at [43, 30] on div "Situation" at bounding box center [40, 26] width 19 height 14
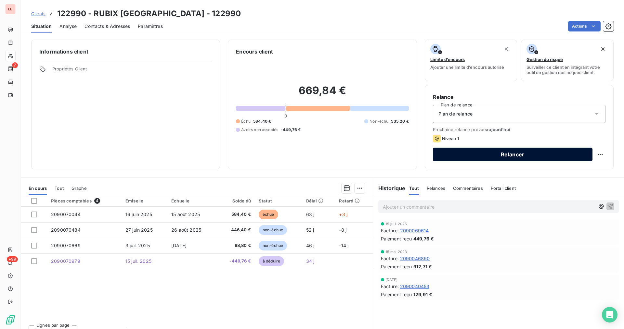
click at [416, 159] on button "Relancer" at bounding box center [513, 155] width 160 height 14
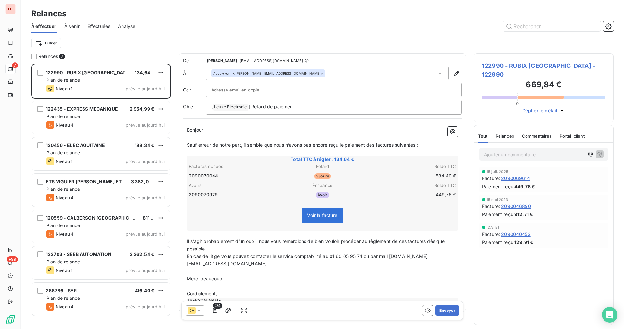
scroll to position [260, 134]
click at [416, 308] on button "Envoyer" at bounding box center [447, 311] width 24 height 10
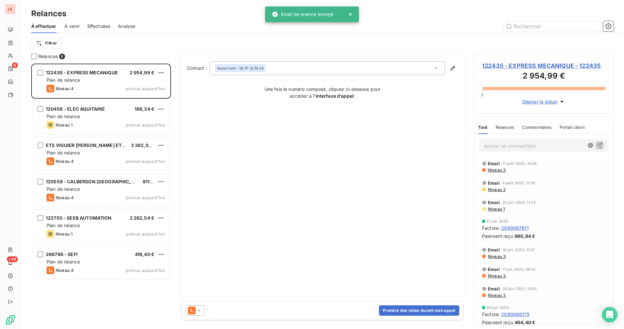
click at [201, 306] on div at bounding box center [195, 311] width 19 height 10
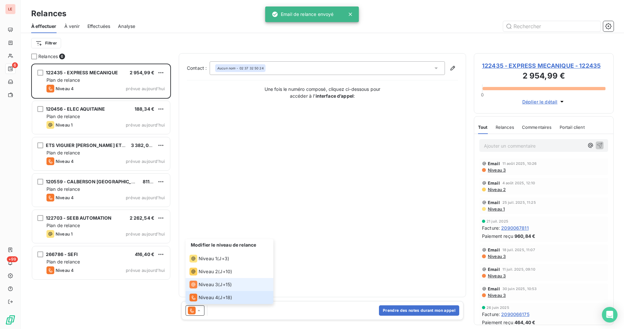
click at [209, 289] on li "Niveau 3 ( J+15 )" at bounding box center [230, 284] width 88 height 13
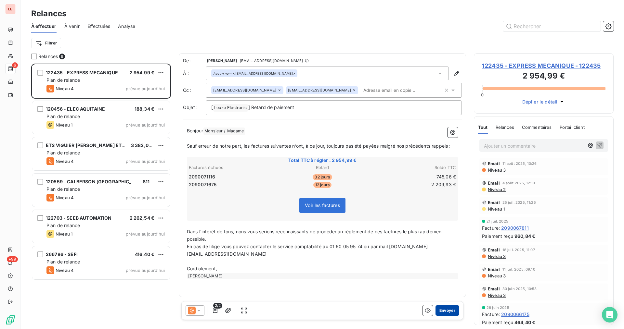
click at [416, 311] on button "Envoyer" at bounding box center [447, 311] width 24 height 10
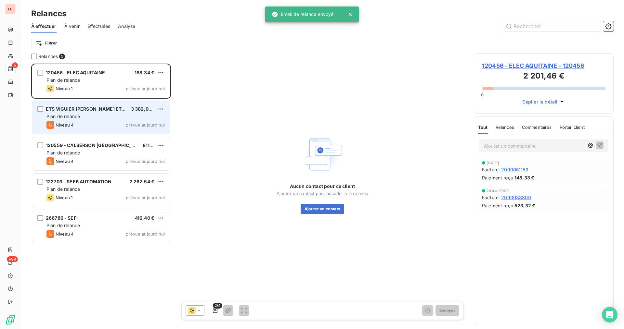
click at [132, 128] on div "Niveau 4 prévue aujourd’hui" at bounding box center [105, 125] width 118 height 8
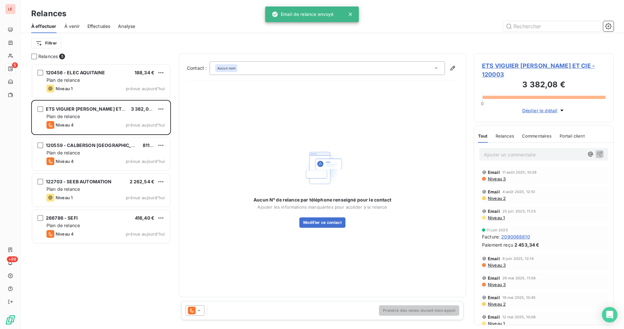
click at [203, 307] on div at bounding box center [195, 311] width 19 height 10
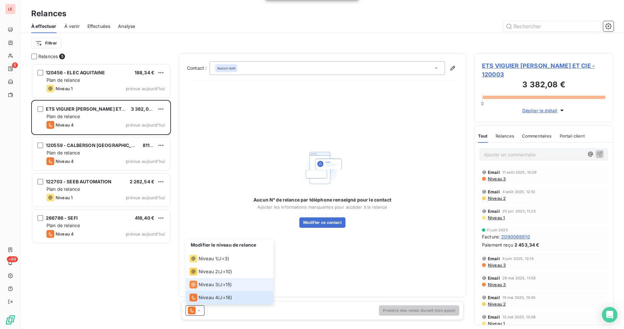
click at [205, 289] on li "Niveau 3 ( J+15 )" at bounding box center [230, 284] width 88 height 13
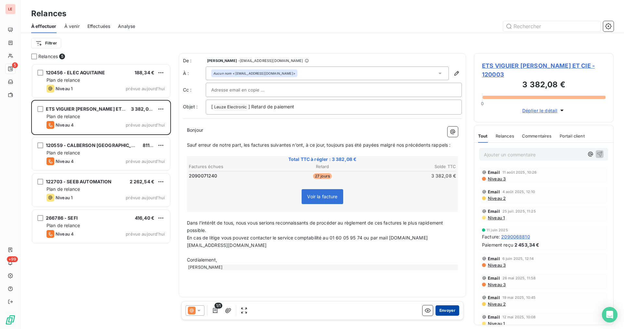
click at [416, 311] on button "Envoyer" at bounding box center [447, 311] width 24 height 10
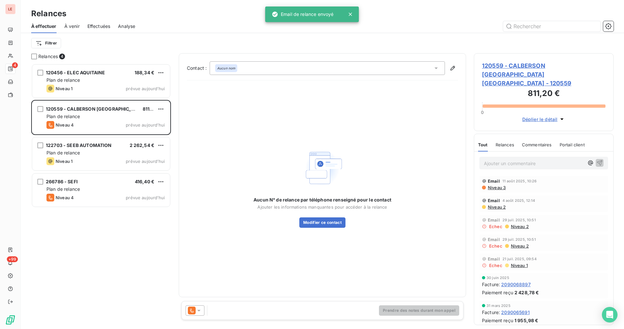
click at [200, 307] on div at bounding box center [195, 311] width 19 height 10
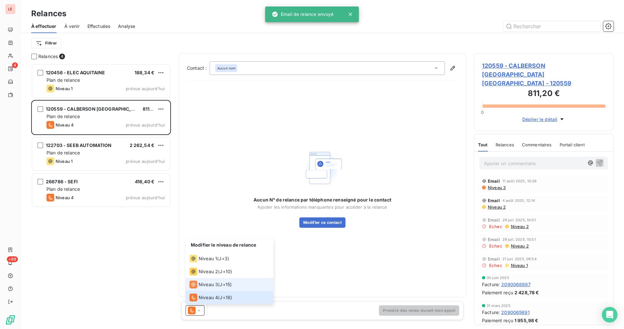
click at [208, 286] on span "Niveau 3" at bounding box center [208, 285] width 19 height 6
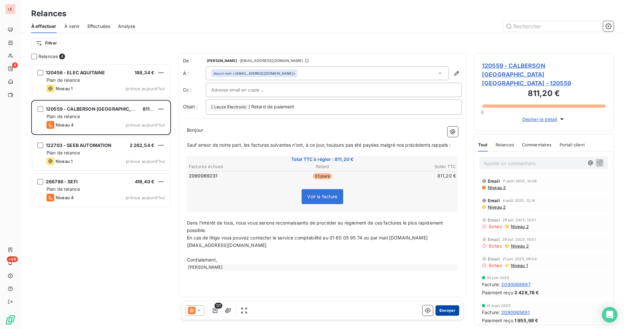
click at [416, 310] on button "Envoyer" at bounding box center [447, 311] width 24 height 10
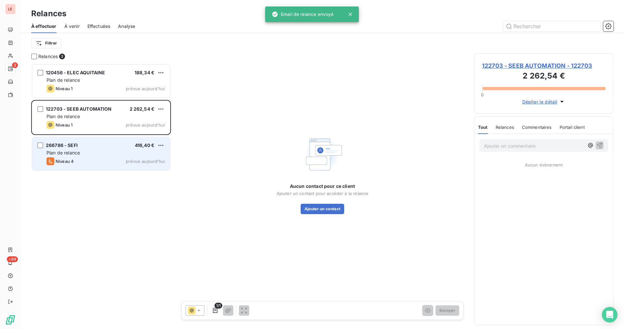
click at [102, 163] on div "Niveau 4 prévue aujourd’hui" at bounding box center [105, 162] width 118 height 8
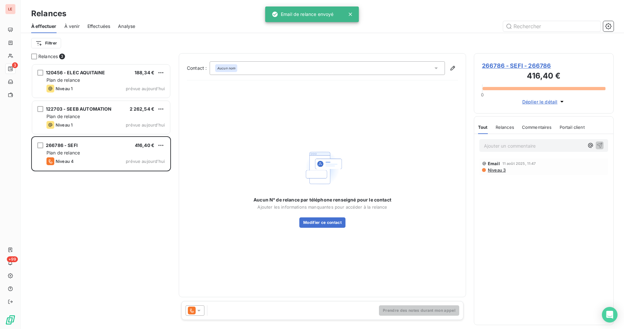
click at [199, 309] on icon at bounding box center [199, 311] width 6 height 6
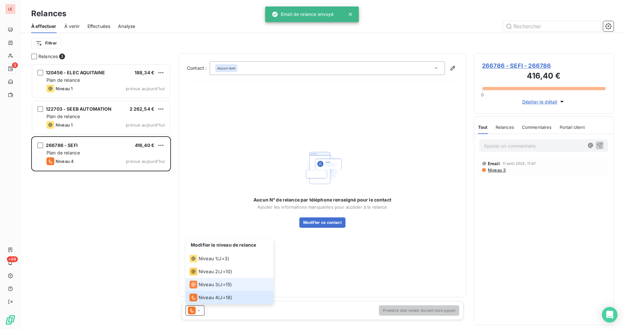
click at [204, 287] on span "Niveau 3" at bounding box center [208, 285] width 19 height 6
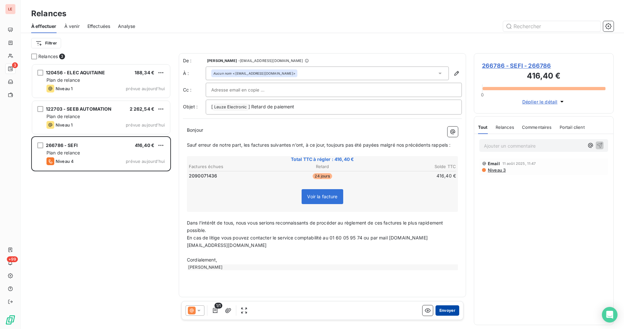
click at [416, 311] on button "Envoyer" at bounding box center [447, 311] width 24 height 10
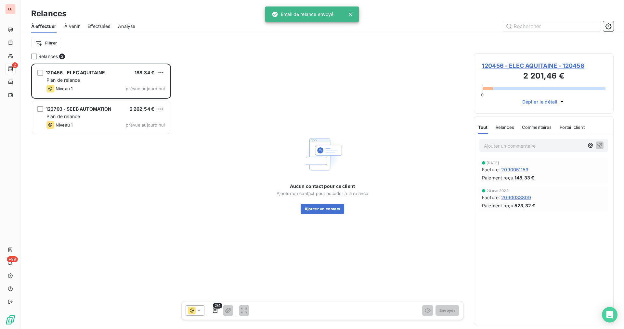
click at [416, 67] on span "120456 - ELEC AQUITAINE - 120456" at bounding box center [543, 65] width 123 height 9
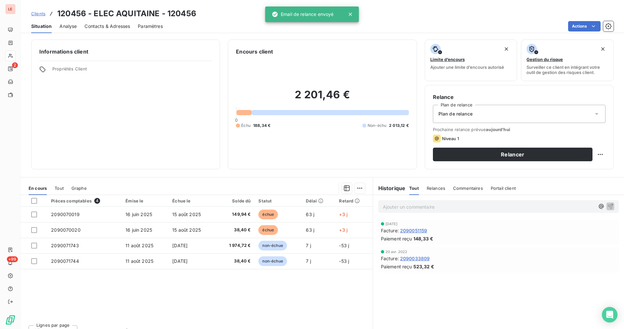
click at [117, 26] on span "Contacts & Adresses" at bounding box center [106, 26] width 45 height 6
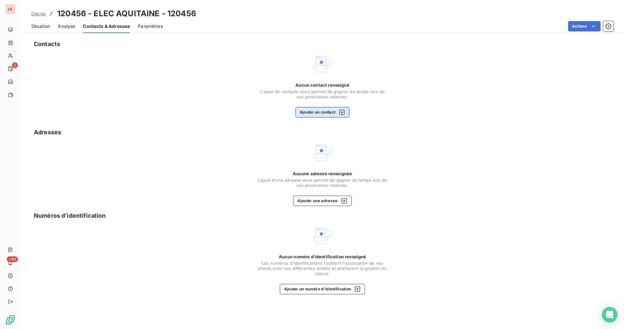
click at [323, 111] on button "Ajouter un contact" at bounding box center [322, 112] width 54 height 10
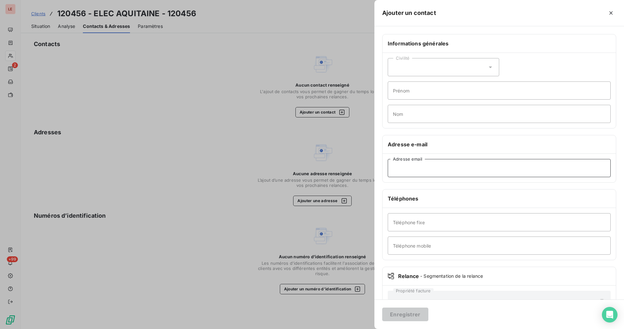
click at [416, 168] on input "Adresse email" at bounding box center [499, 168] width 223 height 18
paste input "[EMAIL_ADDRESS][DOMAIN_NAME]"
type input "[EMAIL_ADDRESS][DOMAIN_NAME]"
click at [416, 307] on div "Enregistrer" at bounding box center [499, 315] width 250 height 30
click at [416, 309] on button "Enregistrer" at bounding box center [405, 315] width 46 height 14
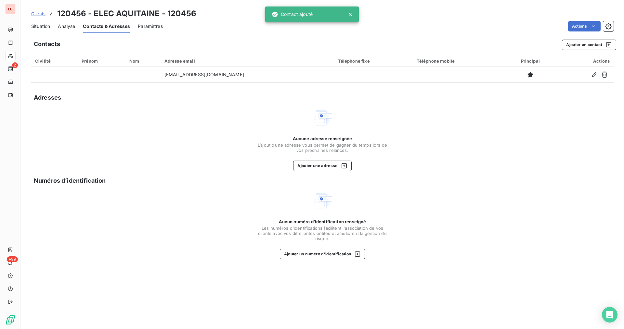
click at [48, 27] on span "Situation" at bounding box center [40, 26] width 19 height 6
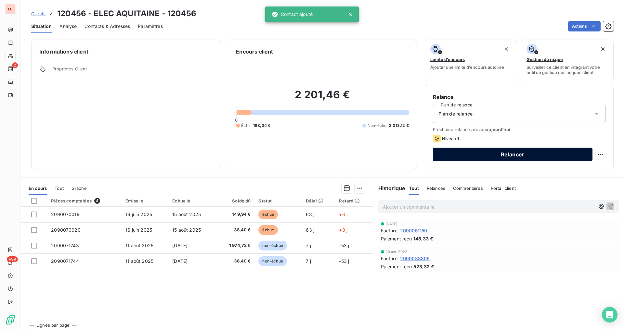
click at [416, 159] on button "Relancer" at bounding box center [513, 155] width 160 height 14
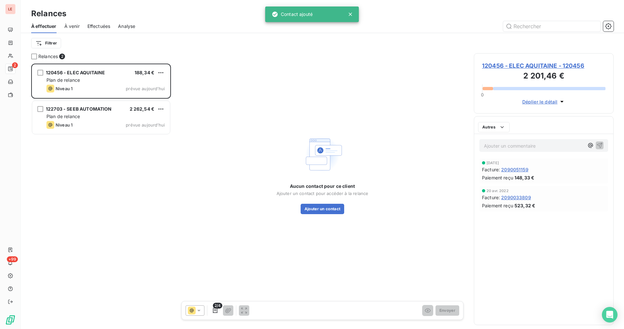
scroll to position [260, 134]
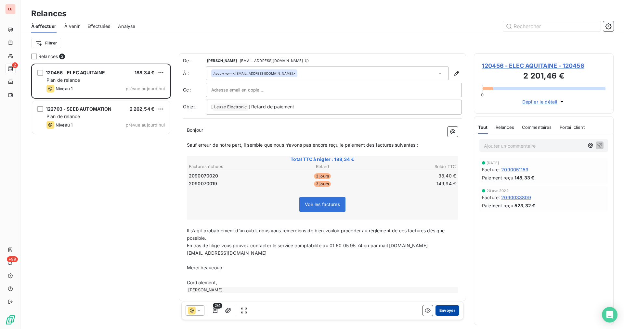
click at [416, 309] on button "Envoyer" at bounding box center [447, 311] width 24 height 10
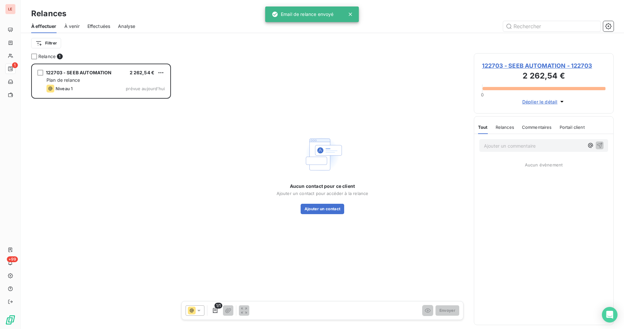
click at [416, 66] on span "122703 - SEEB AUTOMATION - 122703" at bounding box center [543, 65] width 123 height 9
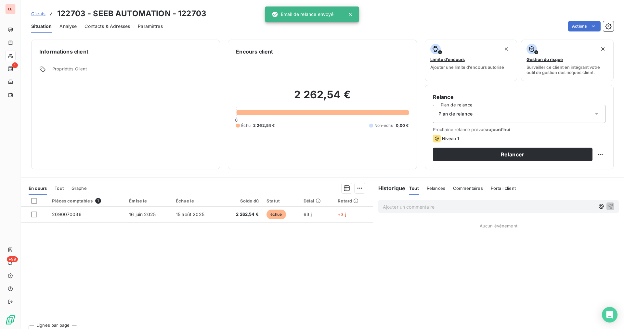
click at [109, 30] on div "Contacts & Adresses" at bounding box center [106, 26] width 45 height 14
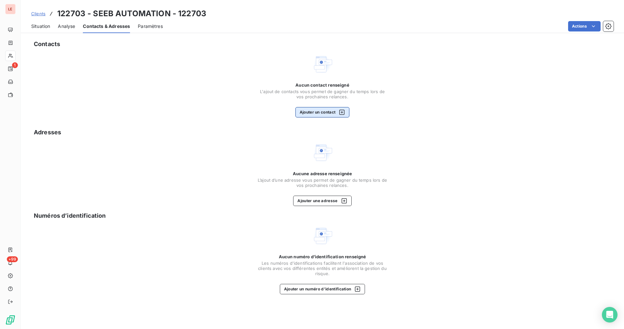
click at [302, 113] on button "Ajouter un contact" at bounding box center [322, 112] width 54 height 10
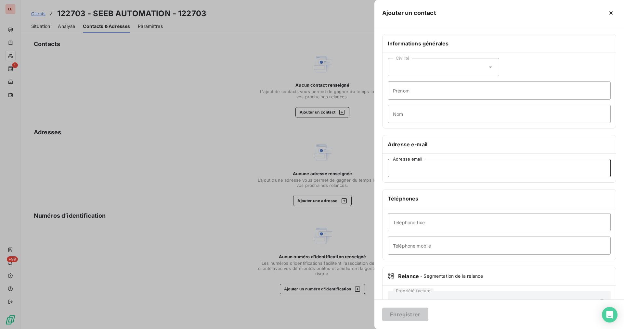
click at [416, 170] on input "Adresse email" at bounding box center [499, 168] width 223 height 18
paste input "[EMAIL_ADDRESS][DOMAIN_NAME]"
drag, startPoint x: 406, startPoint y: 170, endPoint x: 382, endPoint y: 171, distance: 23.7
click at [382, 171] on div "Informations générales Civilité Prénom Nom Adresse e-mail [EMAIL_ADDRESS][DOMAI…" at bounding box center [499, 178] width 250 height 289
type input "[EMAIL_ADDRESS][DOMAIN_NAME]"
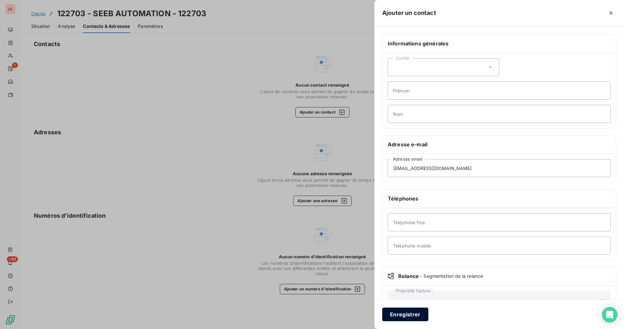
click at [412, 311] on button "Enregistrer" at bounding box center [405, 315] width 46 height 14
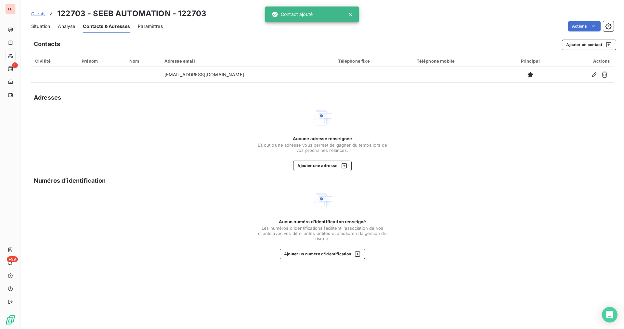
click at [47, 24] on span "Situation" at bounding box center [40, 26] width 19 height 6
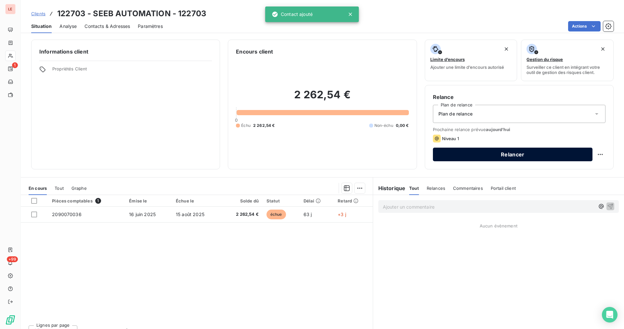
click at [416, 154] on button "Relancer" at bounding box center [513, 155] width 160 height 14
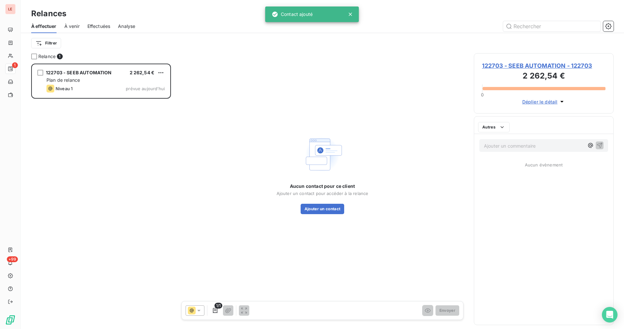
scroll to position [260, 134]
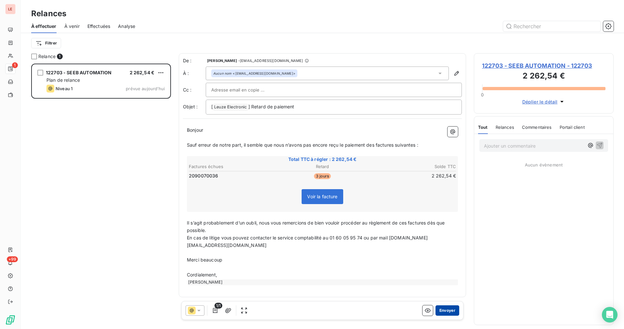
click at [416, 311] on button "Envoyer" at bounding box center [447, 311] width 24 height 10
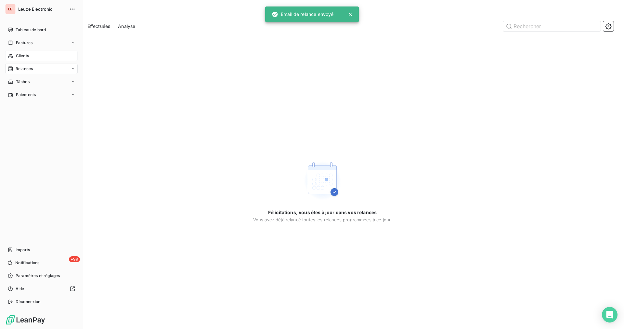
click at [9, 54] on icon at bounding box center [11, 55] width 6 height 5
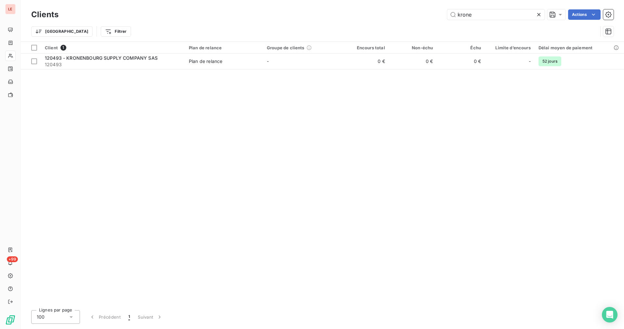
click at [416, 15] on icon at bounding box center [538, 14] width 6 height 6
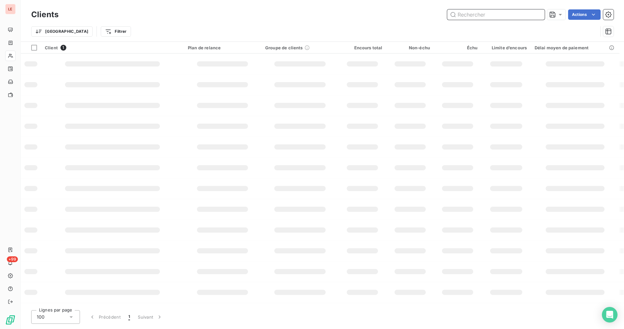
click at [416, 14] on input "text" at bounding box center [495, 14] width 97 height 10
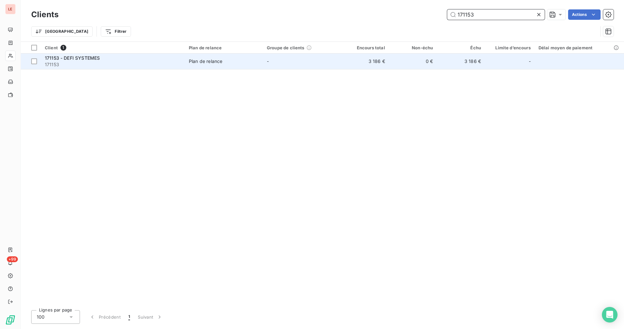
type input "171153"
click at [305, 56] on td "-" at bounding box center [302, 62] width 78 height 16
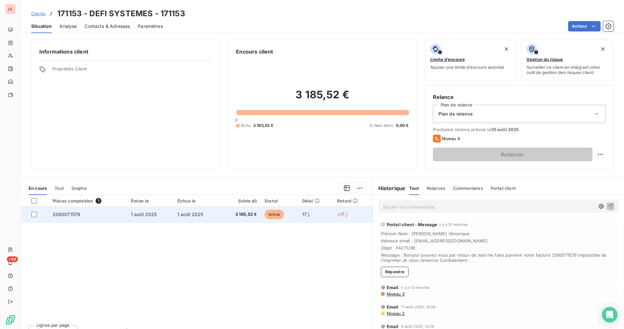
click at [216, 212] on td "1 août 2025" at bounding box center [197, 215] width 46 height 16
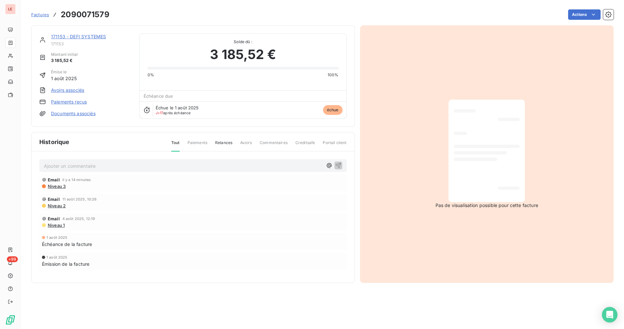
click at [76, 36] on link "171153 - DEFI SYSTEMES" at bounding box center [78, 37] width 55 height 6
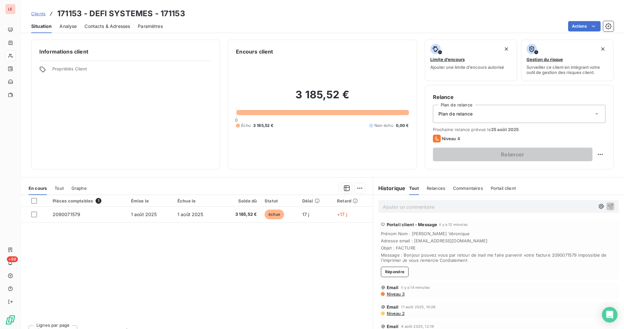
click at [90, 29] on span "Contacts & Adresses" at bounding box center [106, 26] width 45 height 6
